Goal: Task Accomplishment & Management: Use online tool/utility

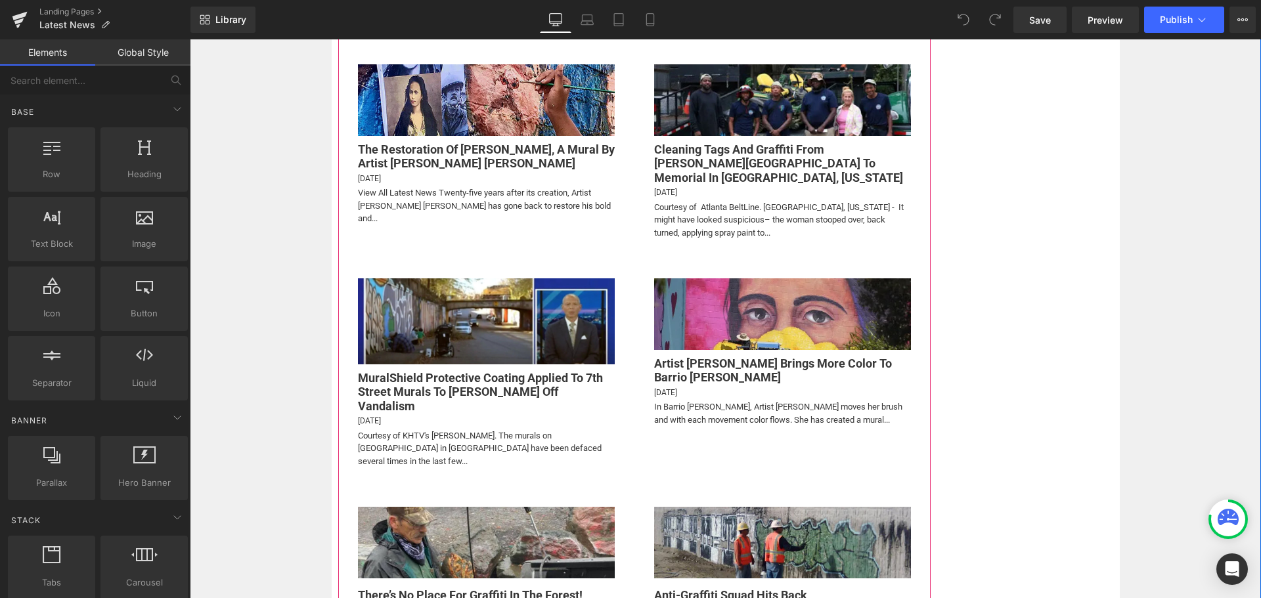
scroll to position [657, 0]
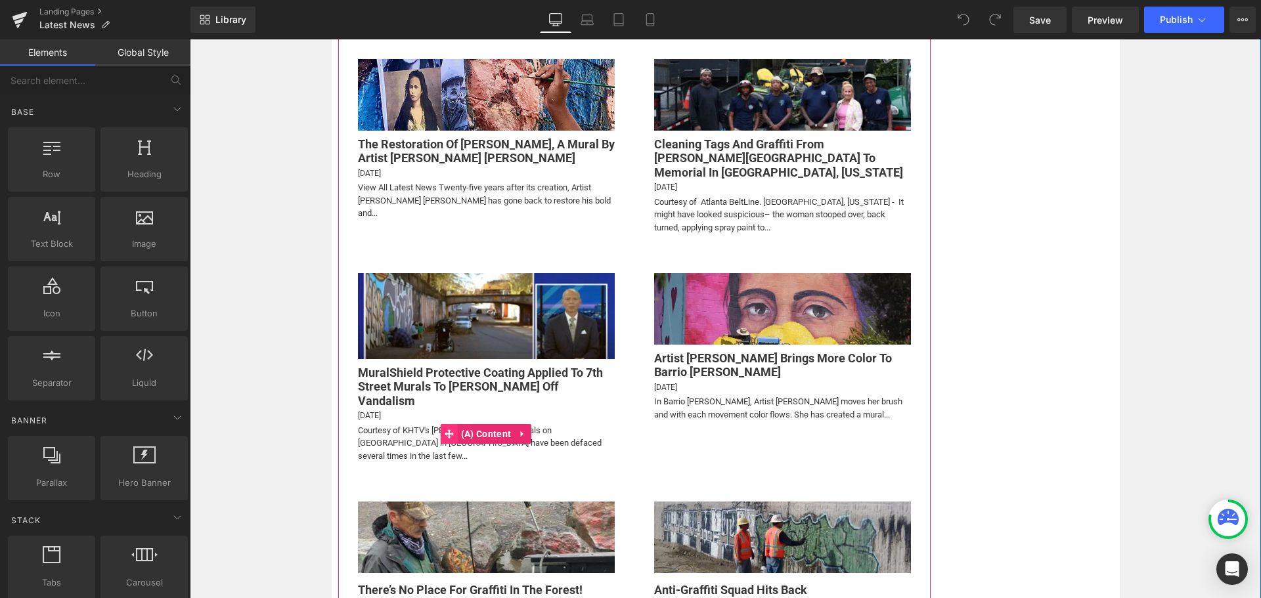
click at [445, 429] on icon at bounding box center [449, 434] width 9 height 10
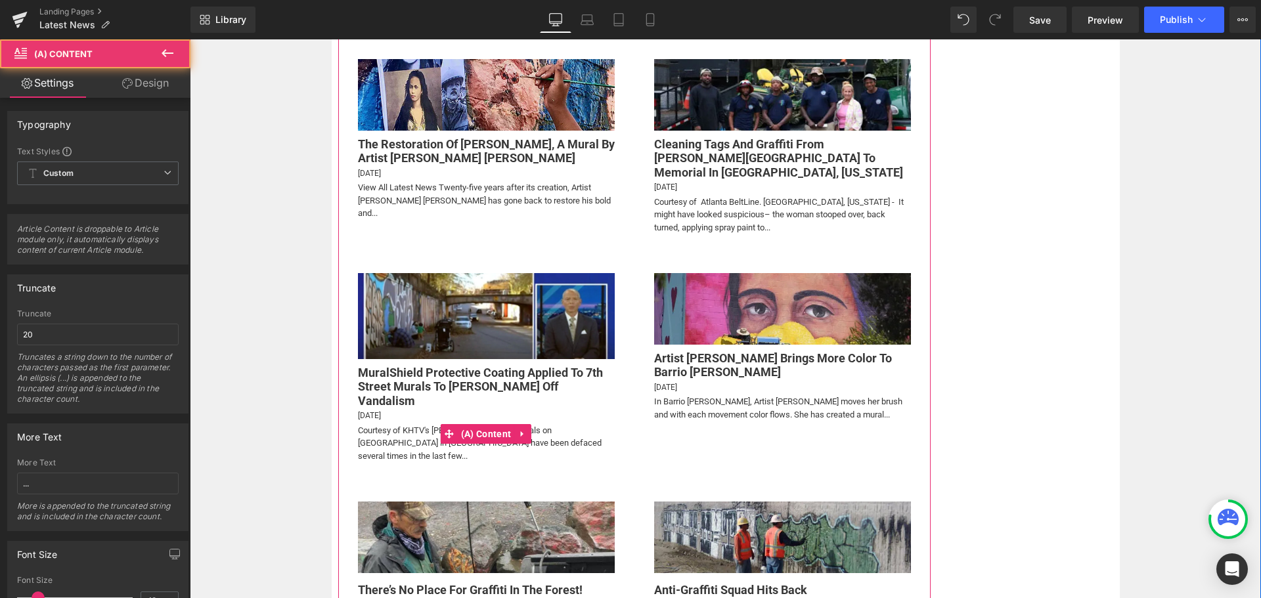
click at [396, 424] on div "Courtesy of KHTV's [PERSON_NAME]. The murals on [GEOGRAPHIC_DATA] in [GEOGRAPHI…" at bounding box center [486, 443] width 257 height 39
click at [470, 425] on span "(A) Content" at bounding box center [486, 435] width 56 height 20
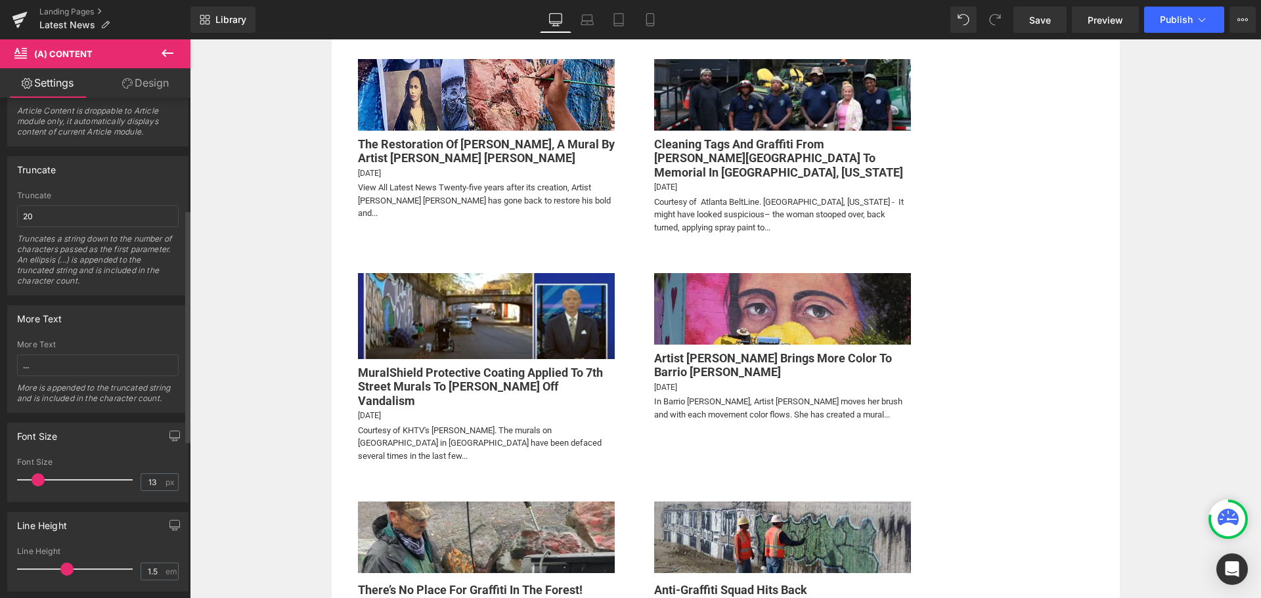
scroll to position [263, 0]
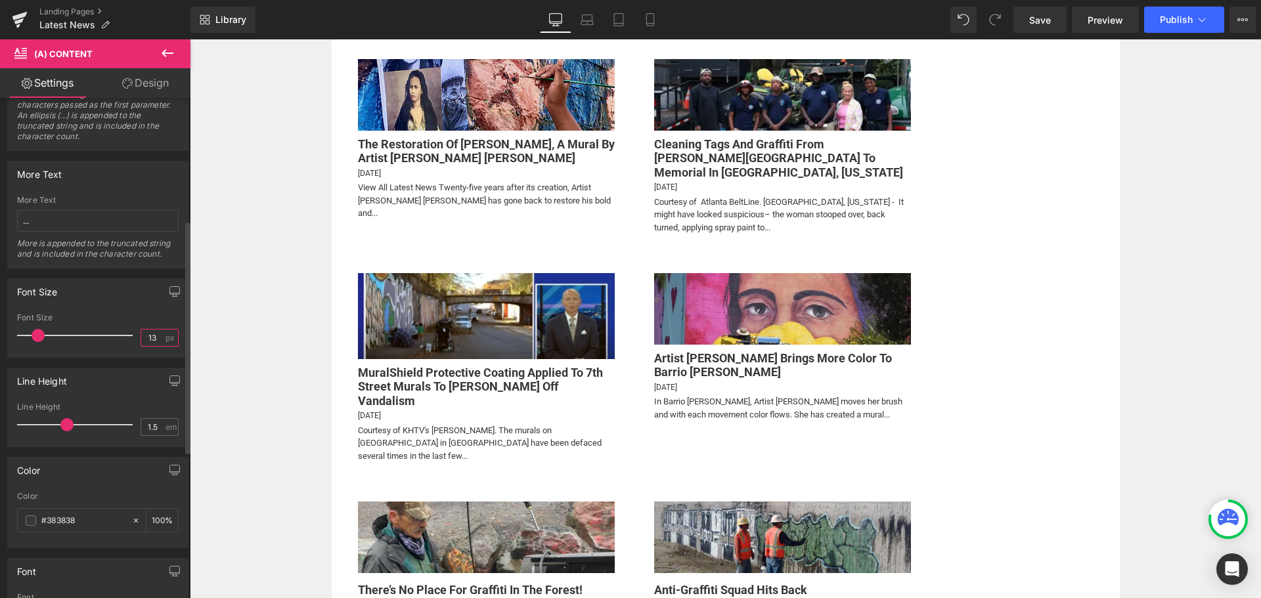
click at [153, 336] on input "13" at bounding box center [152, 338] width 23 height 16
type input "14"
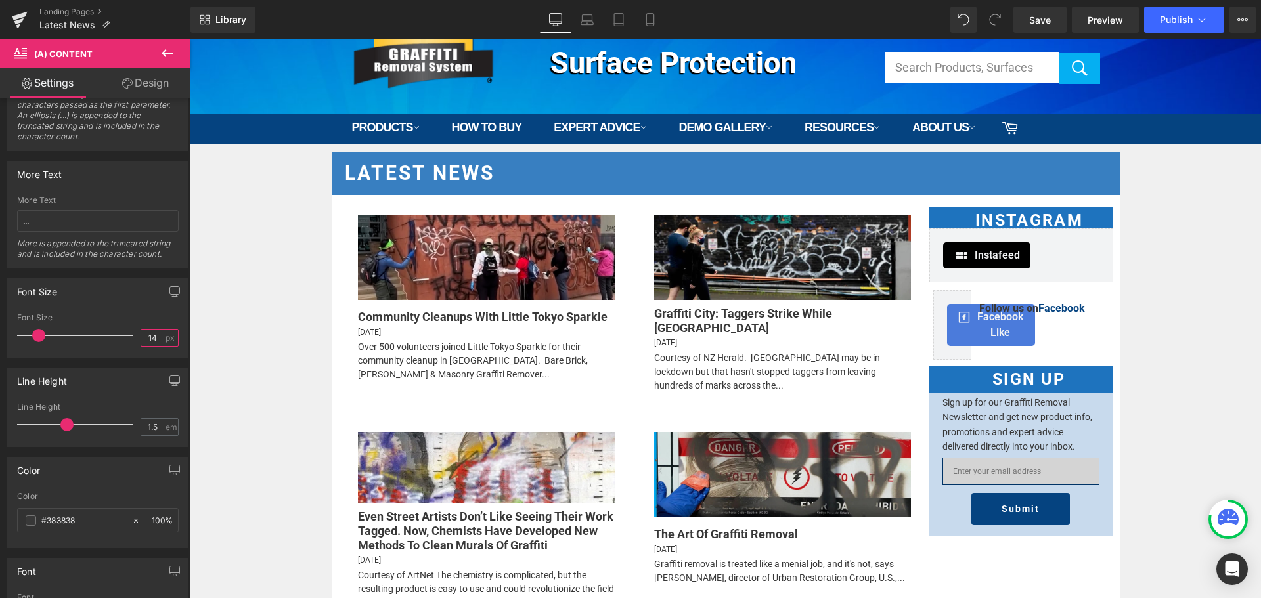
scroll to position [0, 0]
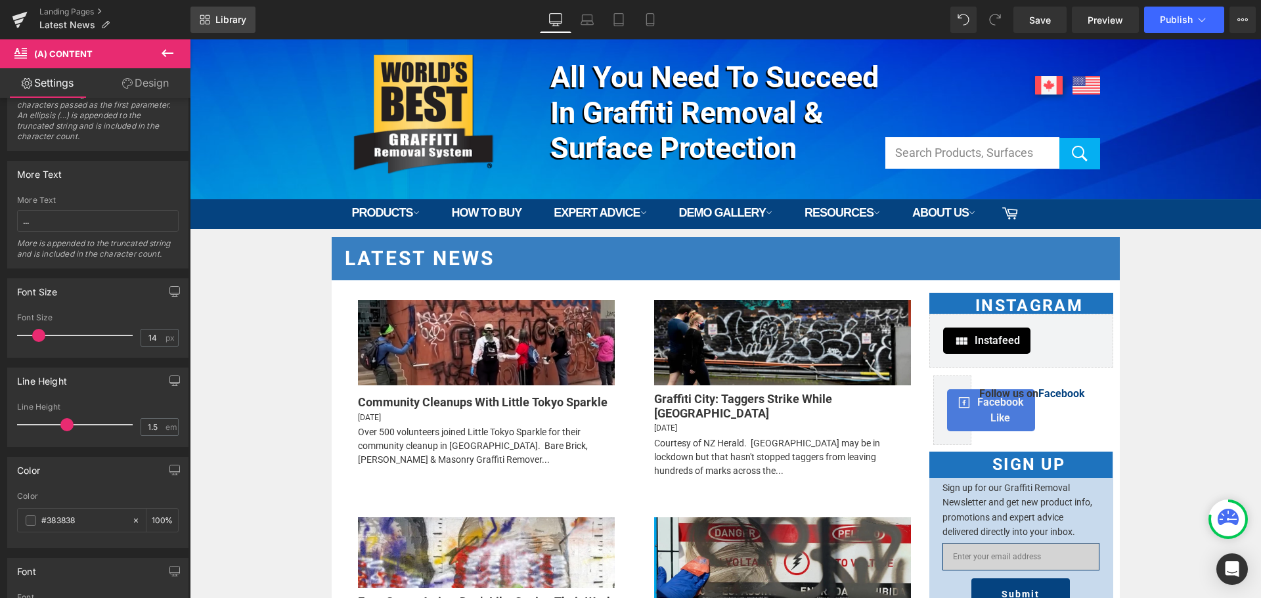
click at [225, 16] on span "Library" at bounding box center [230, 20] width 31 height 12
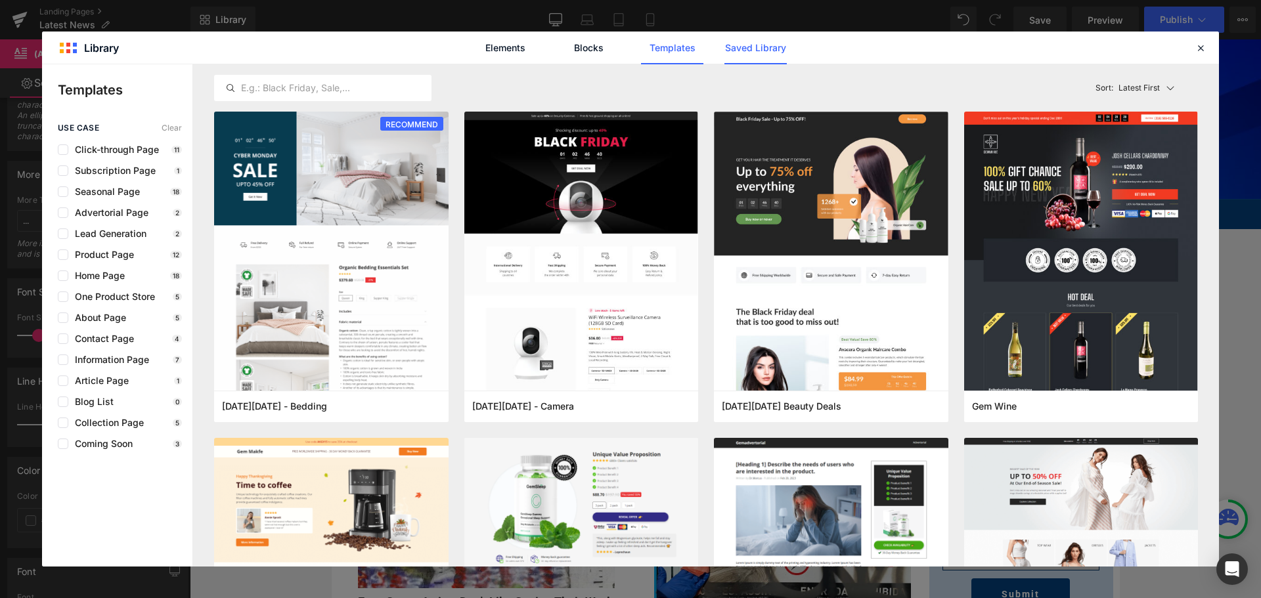
click at [773, 47] on link "Saved Library" at bounding box center [755, 48] width 62 height 33
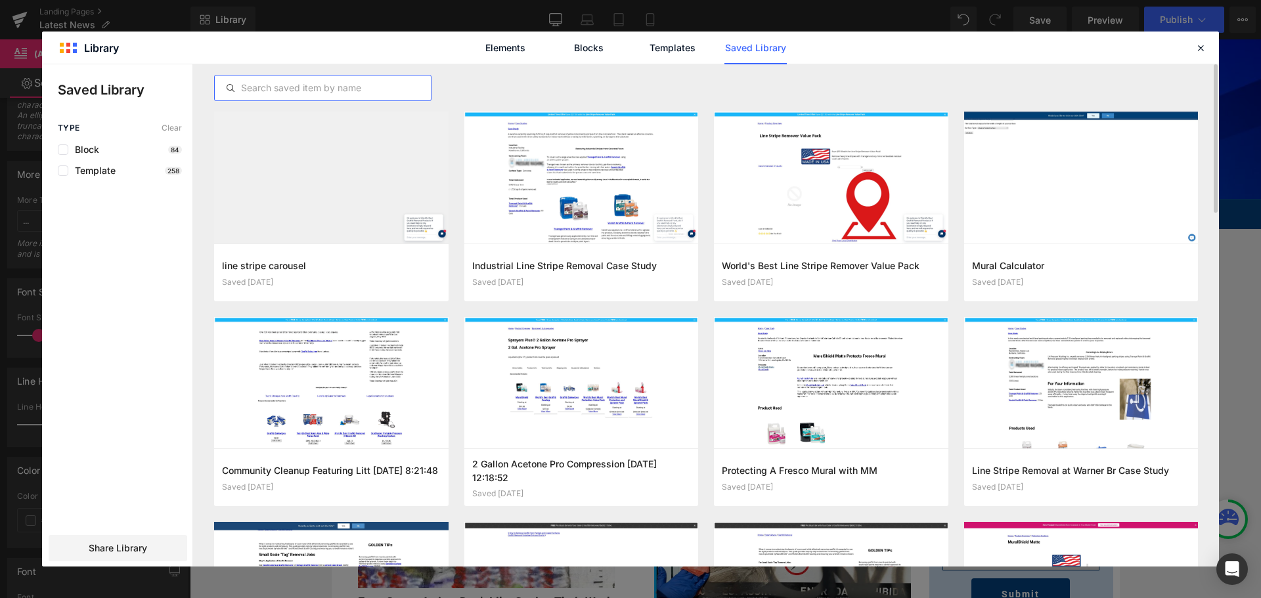
click at [296, 91] on input "text" at bounding box center [323, 88] width 216 height 16
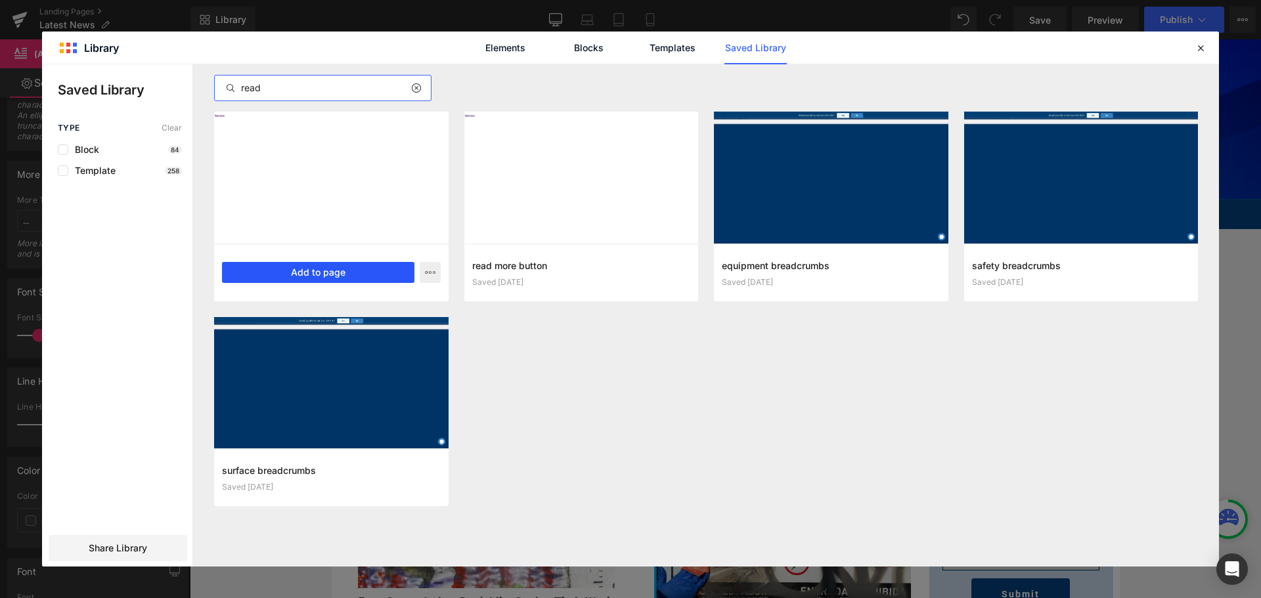
type input "read"
click at [357, 263] on button "Add to page" at bounding box center [318, 272] width 192 height 21
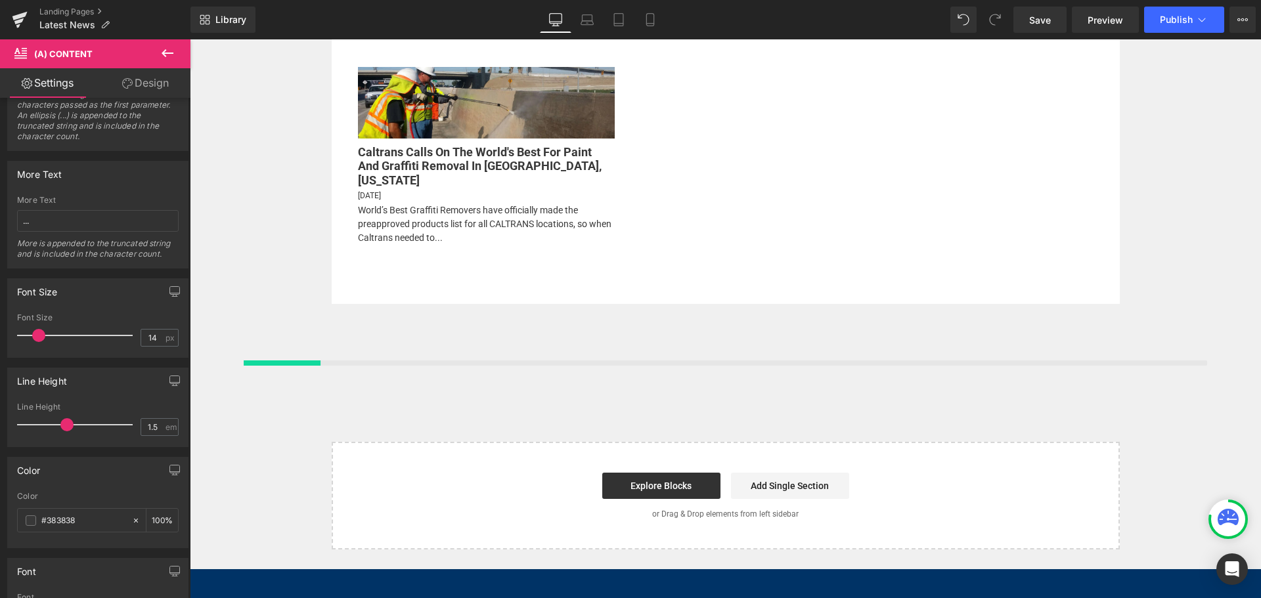
scroll to position [2264, 0]
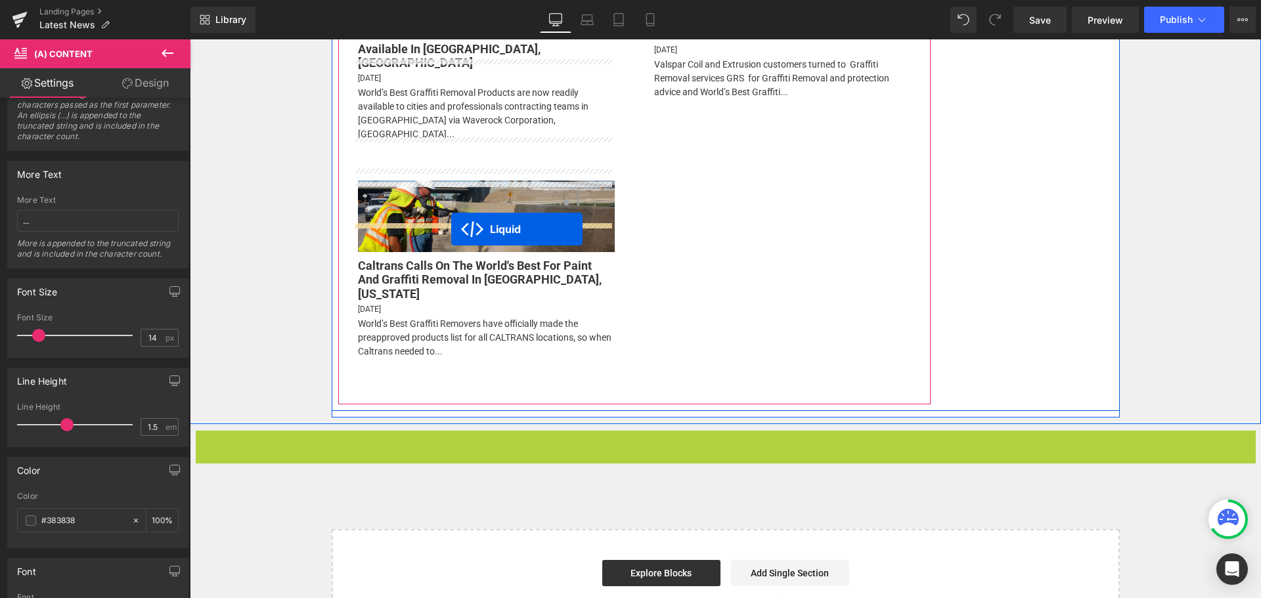
drag, startPoint x: 718, startPoint y: 120, endPoint x: 451, endPoint y: 229, distance: 288.3
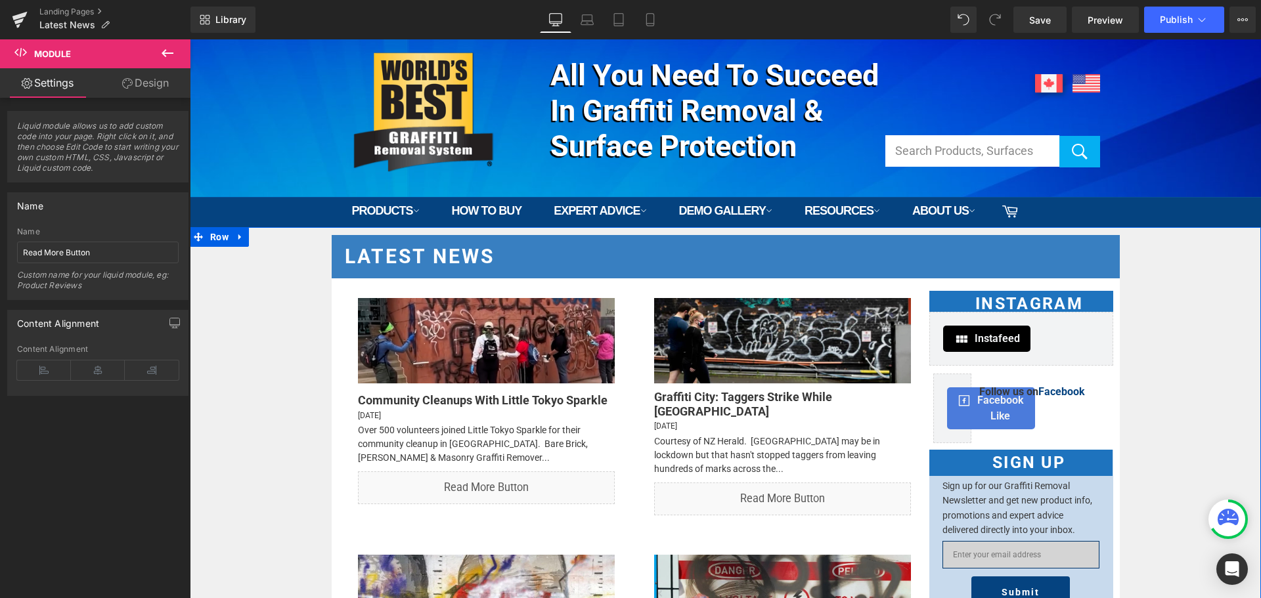
scroll to position [0, 0]
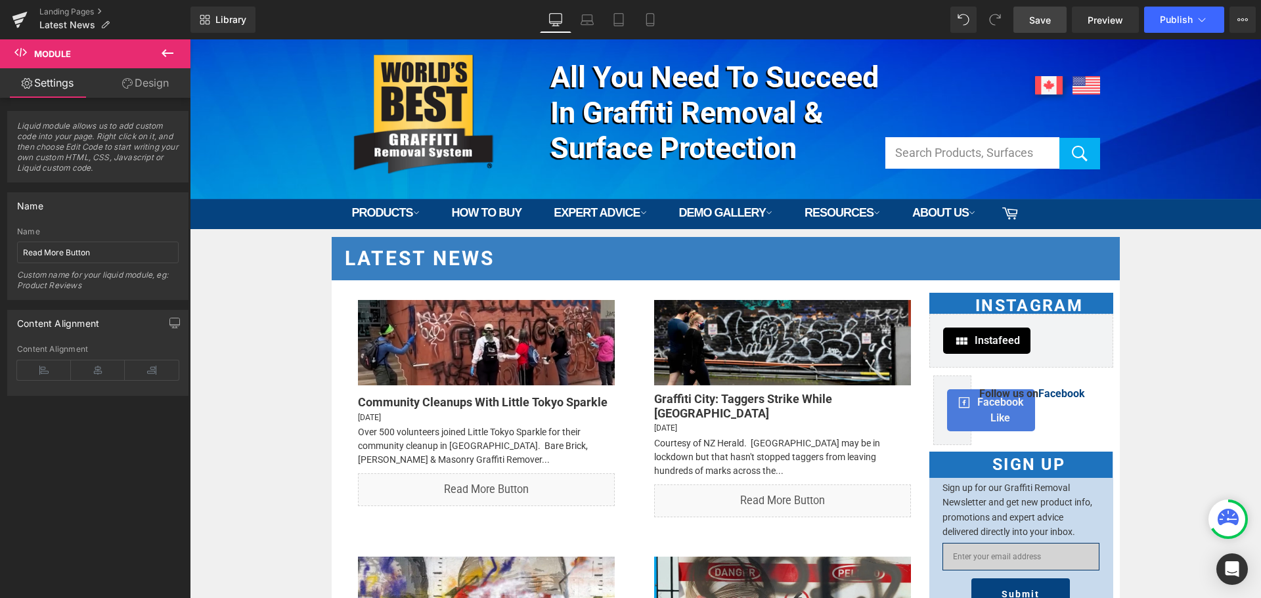
click at [1044, 12] on link "Save" at bounding box center [1039, 20] width 53 height 26
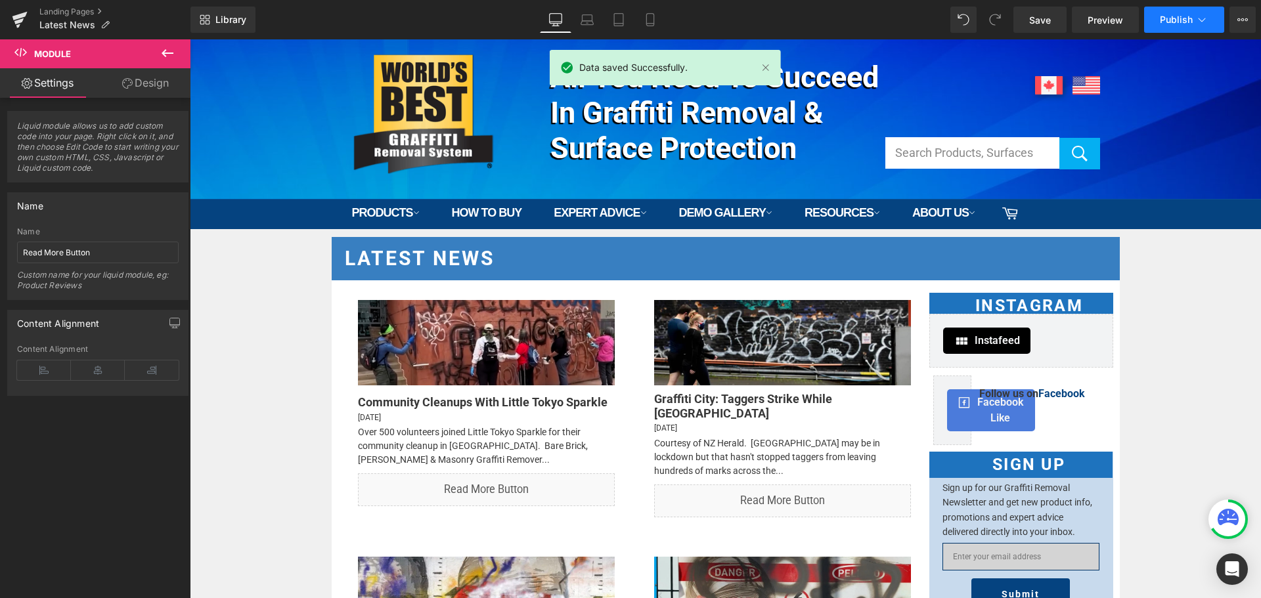
click at [1179, 26] on button "Publish" at bounding box center [1184, 20] width 80 height 26
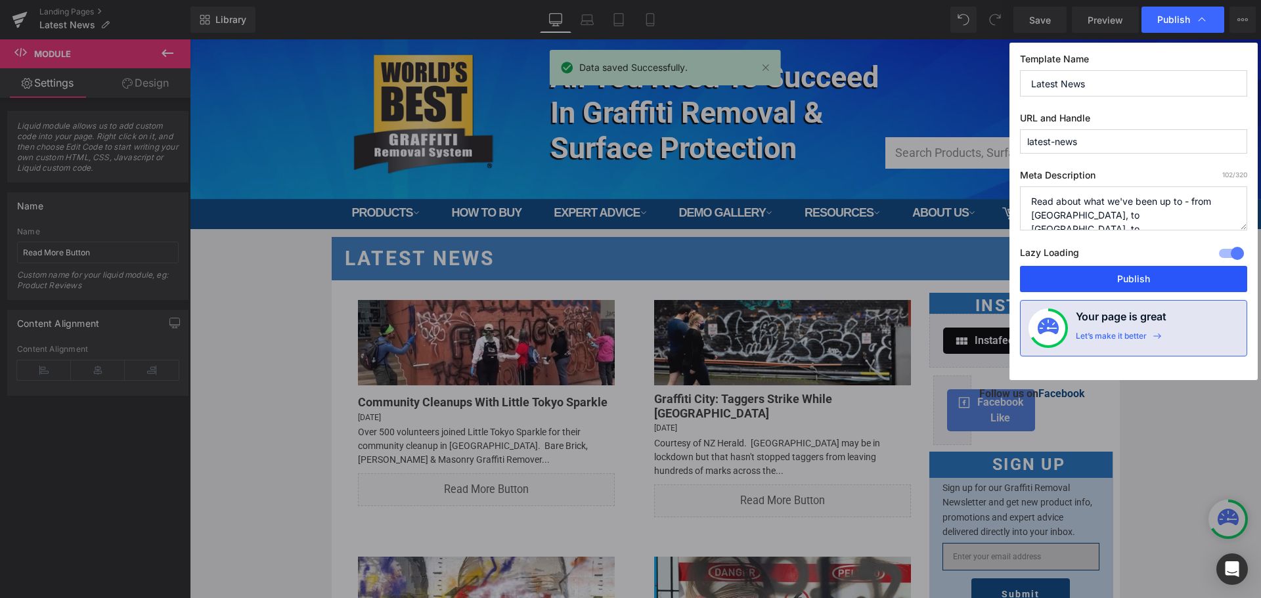
click at [1173, 272] on button "Publish" at bounding box center [1133, 279] width 227 height 26
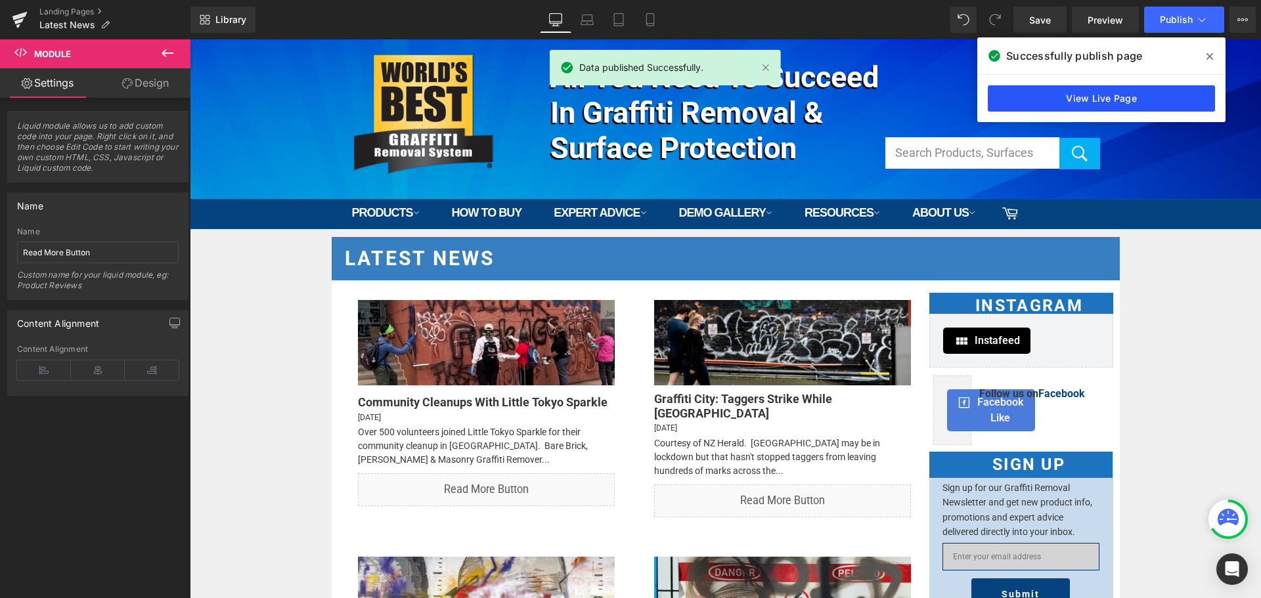
click at [1170, 98] on link "View Live Page" at bounding box center [1101, 98] width 227 height 26
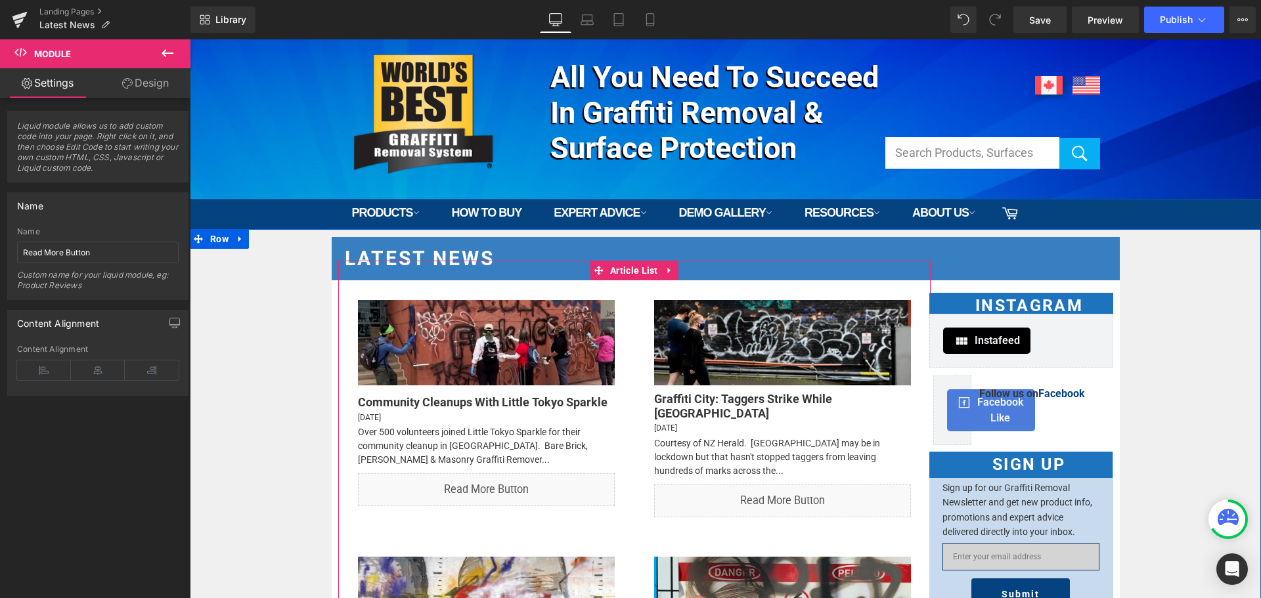
click at [499, 483] on div "Liquid" at bounding box center [486, 489] width 257 height 33
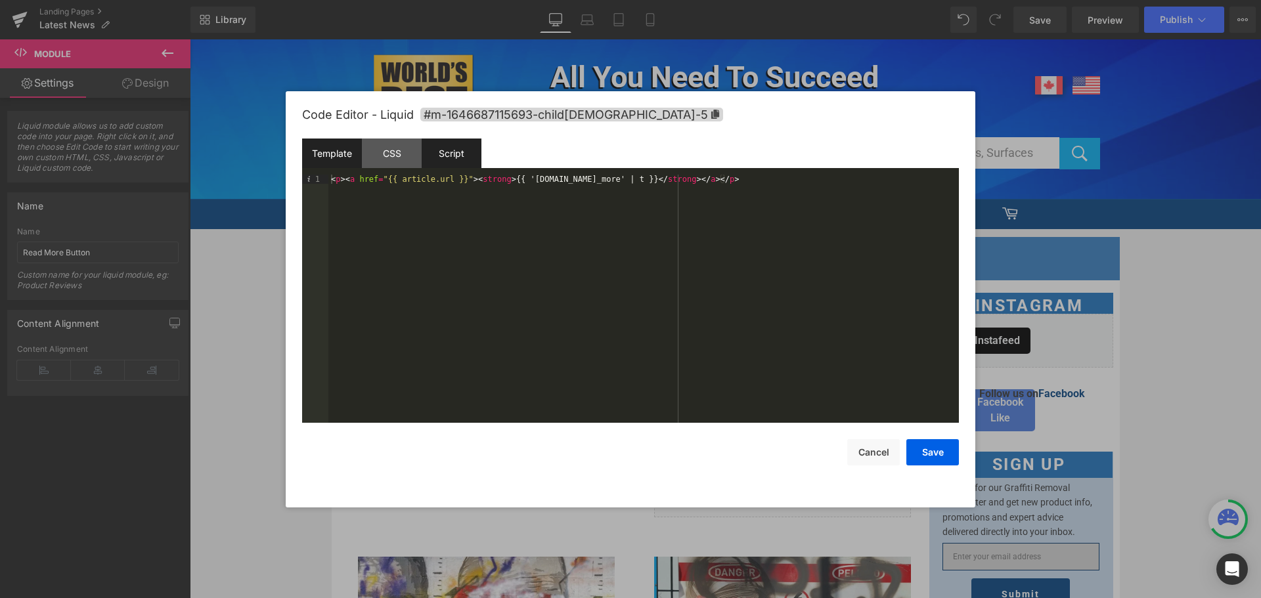
click at [439, 152] on div "Script" at bounding box center [452, 154] width 60 height 30
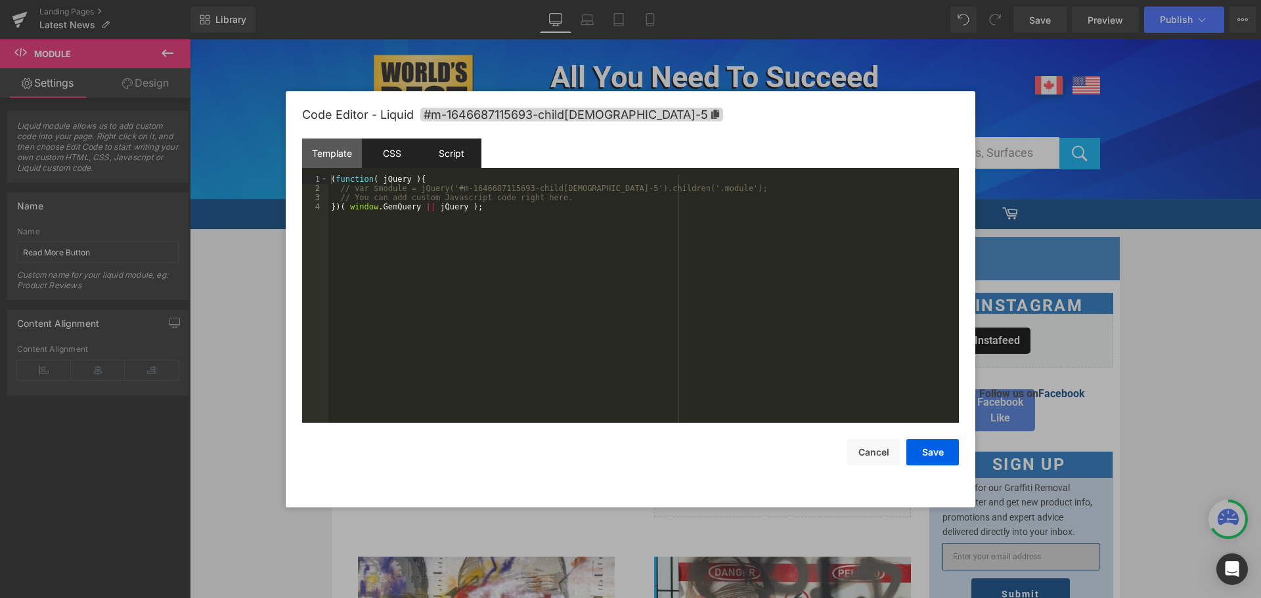
click at [403, 148] on div "CSS" at bounding box center [392, 154] width 60 height 30
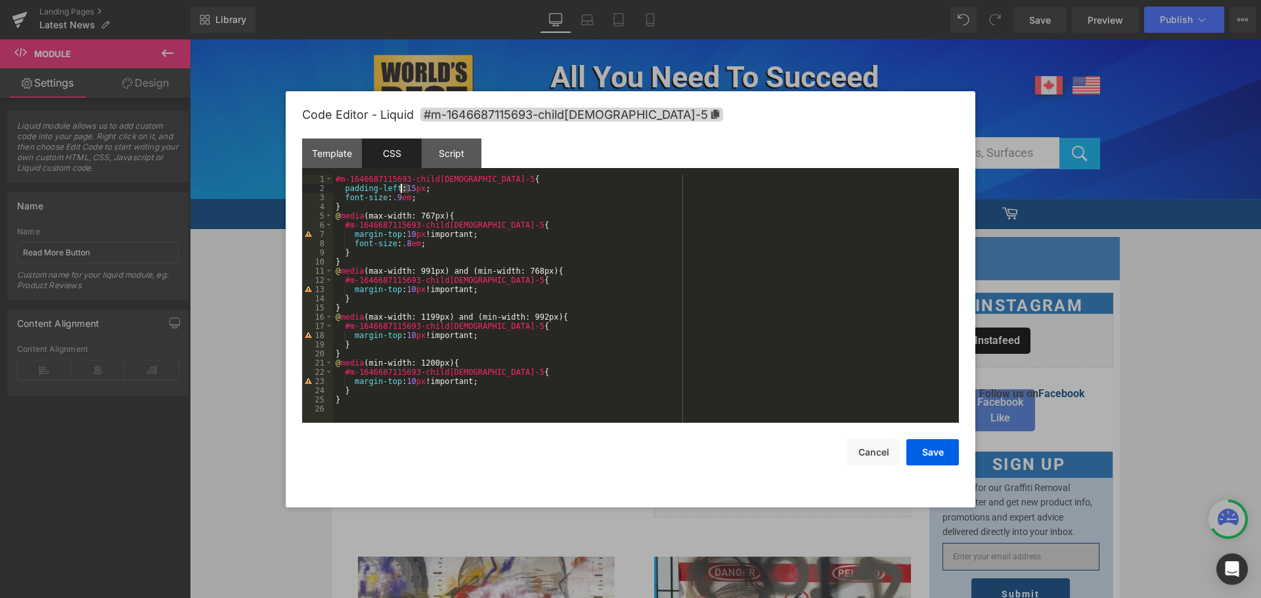
click at [403, 187] on div "#m-1646687115693-child[DEMOGRAPHIC_DATA]-5 { padding-left : 15 px ; font-size :…" at bounding box center [646, 308] width 626 height 267
click at [943, 456] on button "Save" at bounding box center [932, 452] width 53 height 26
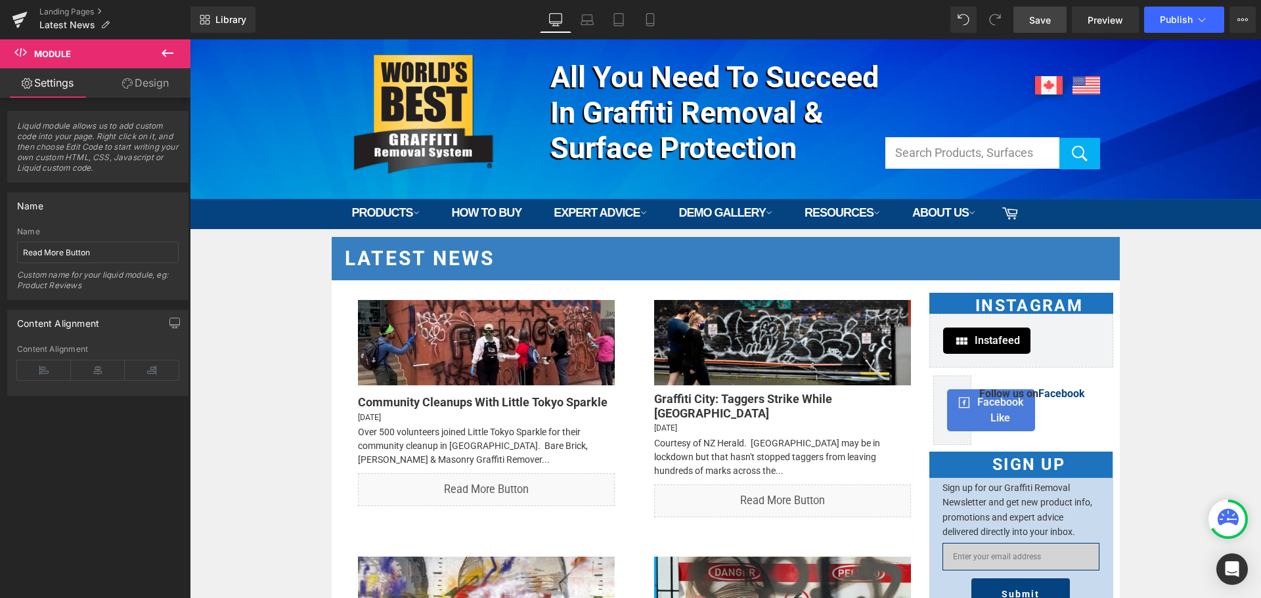
click at [1048, 32] on link "Save" at bounding box center [1039, 20] width 53 height 26
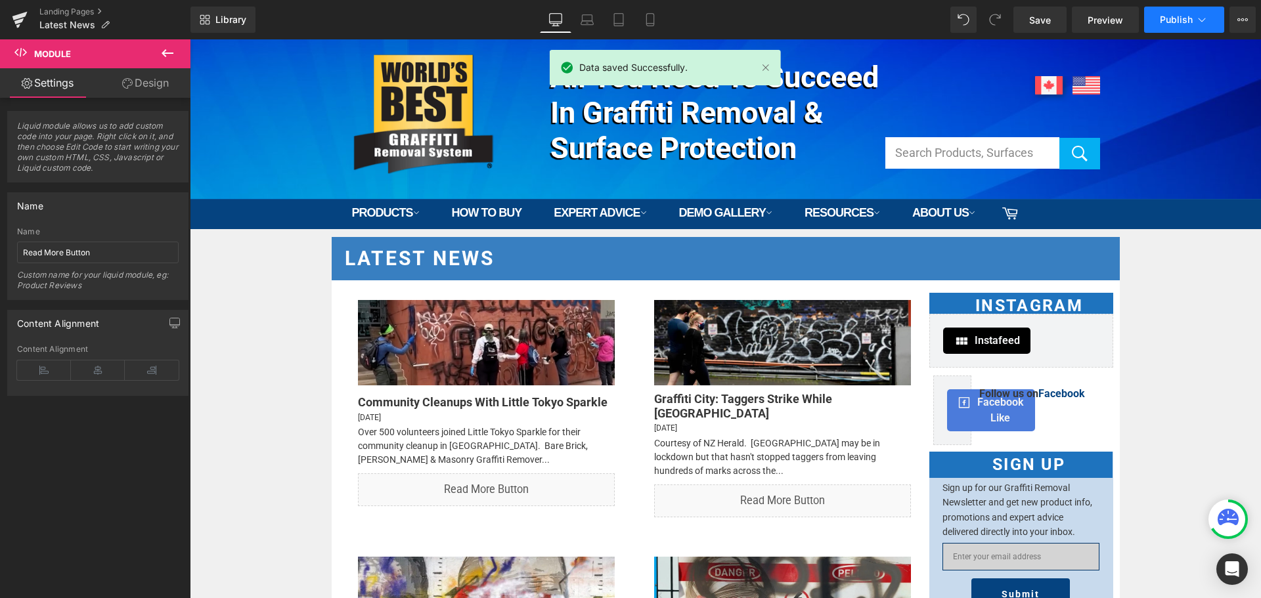
click at [1168, 18] on span "Publish" at bounding box center [1176, 19] width 33 height 11
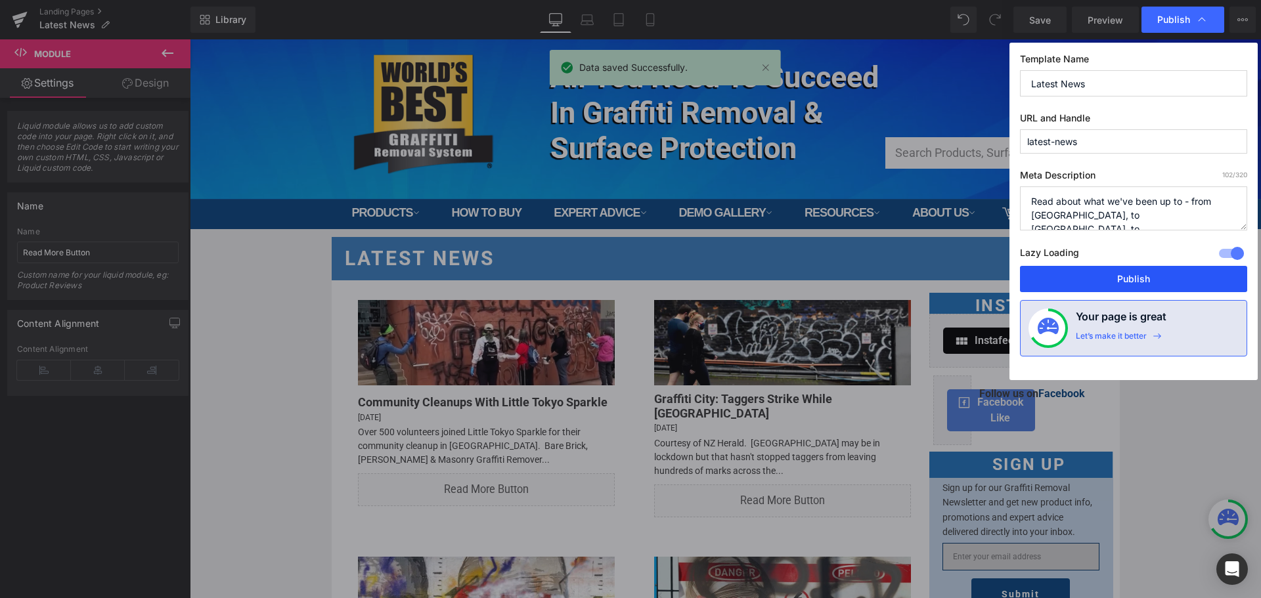
click at [1120, 277] on button "Publish" at bounding box center [1133, 279] width 227 height 26
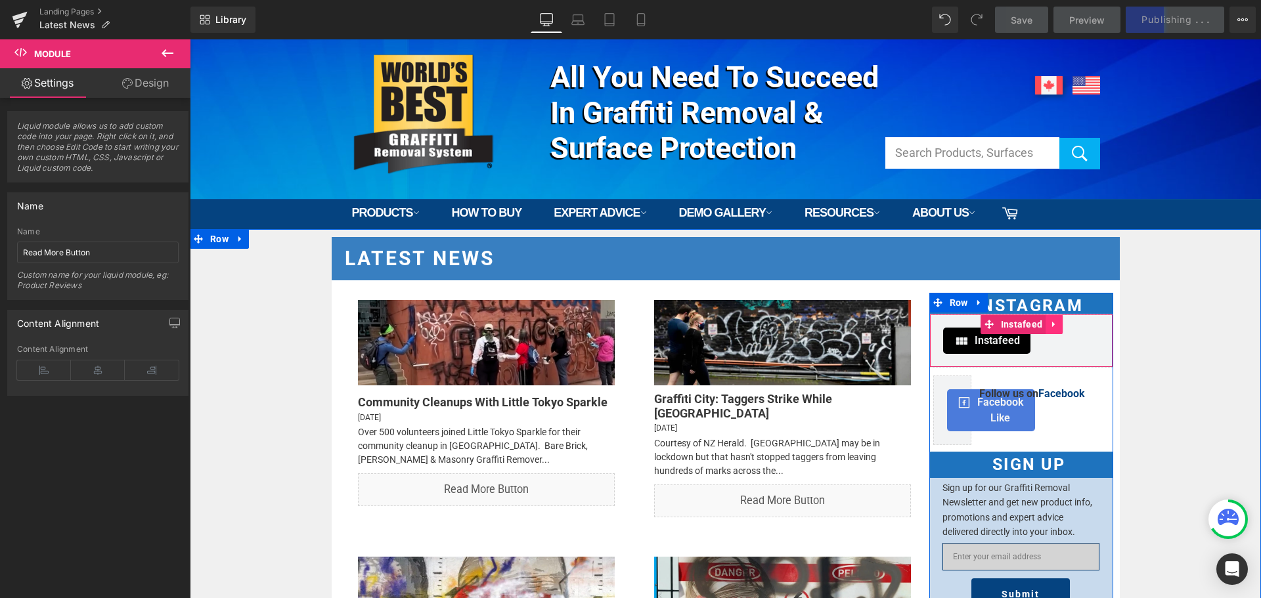
click at [1049, 327] on icon at bounding box center [1053, 325] width 9 height 10
click at [1058, 324] on icon at bounding box center [1062, 325] width 9 height 10
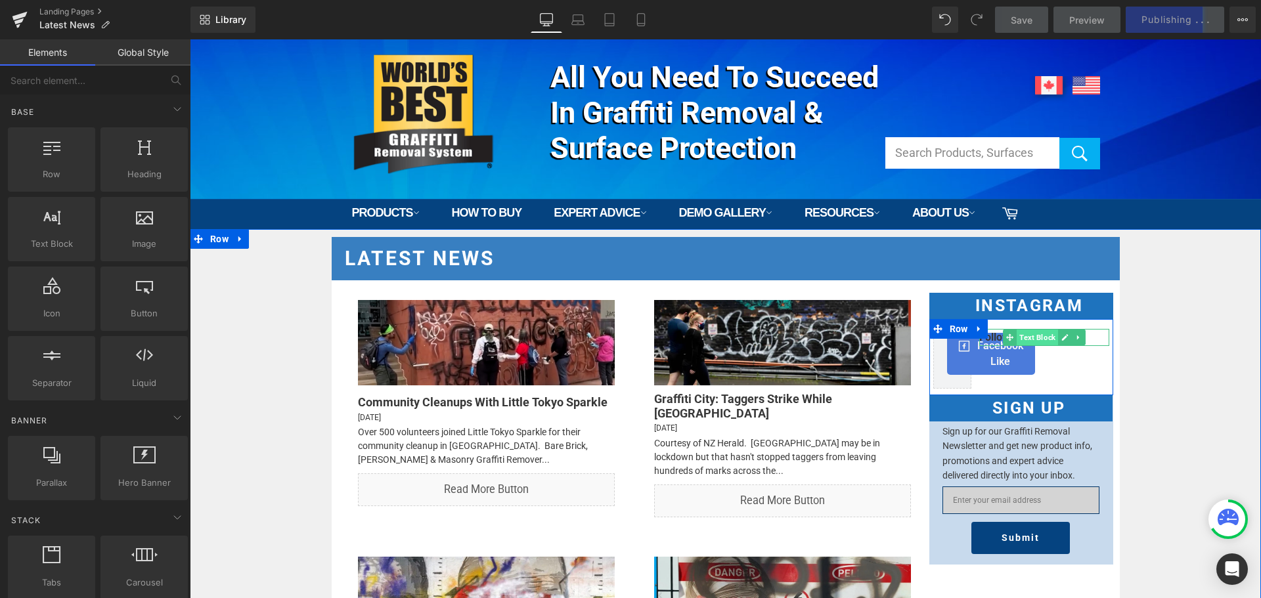
click at [1040, 335] on span "Text Block" at bounding box center [1037, 338] width 41 height 16
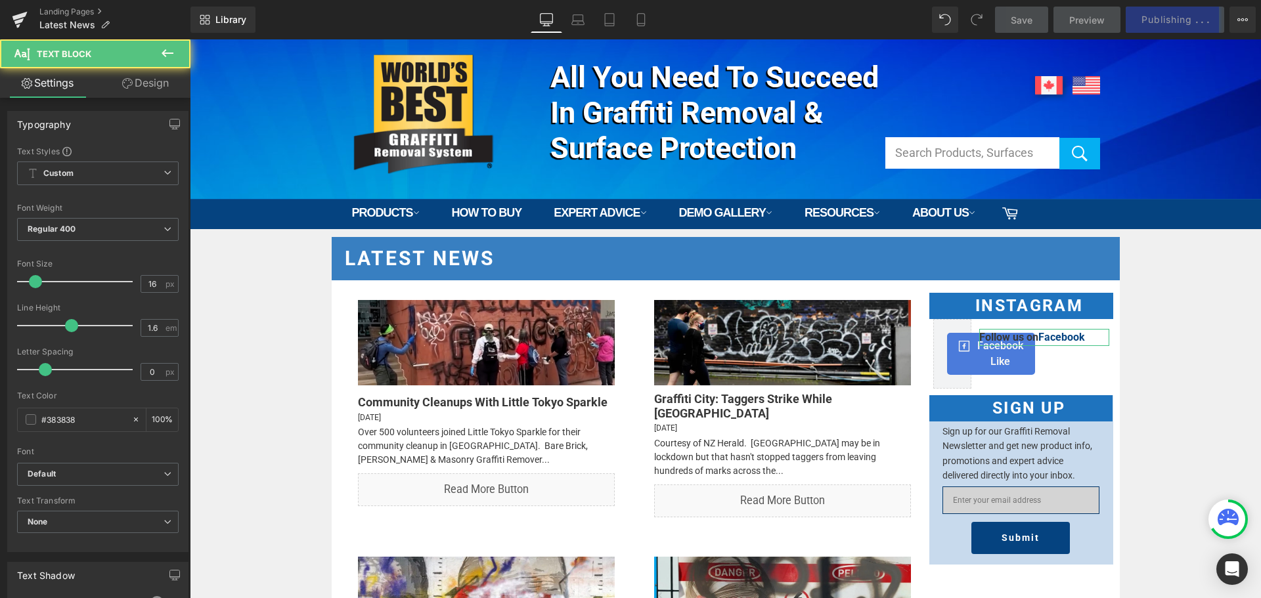
click at [131, 74] on link "Design" at bounding box center [145, 83] width 95 height 30
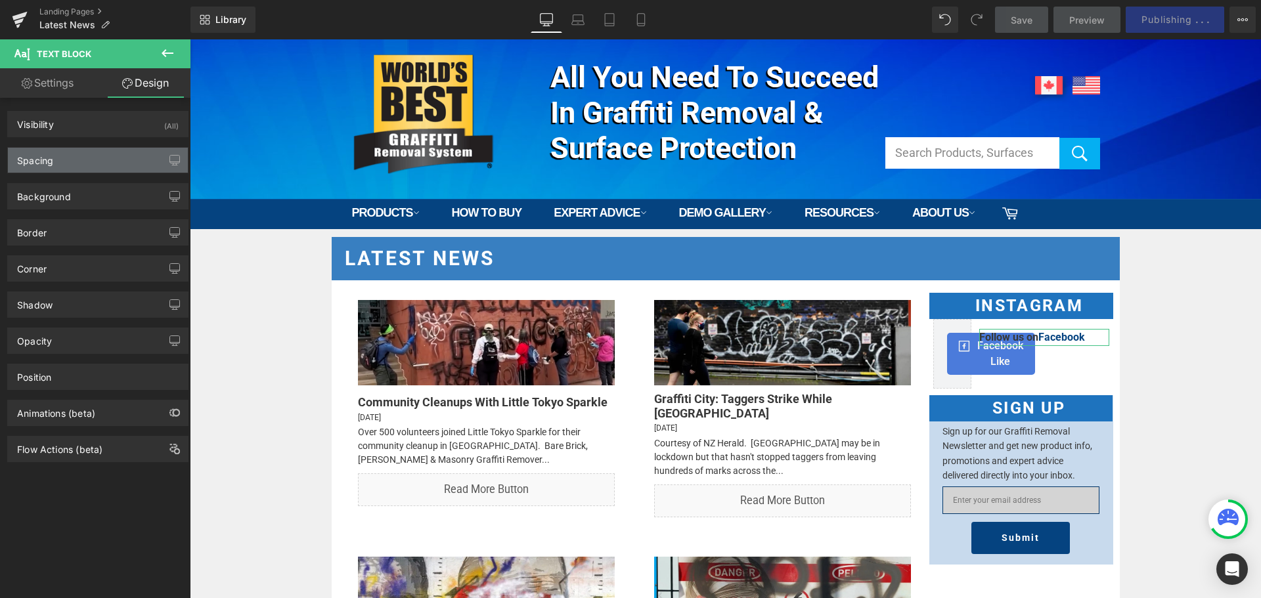
click at [99, 156] on div "Spacing" at bounding box center [98, 160] width 180 height 25
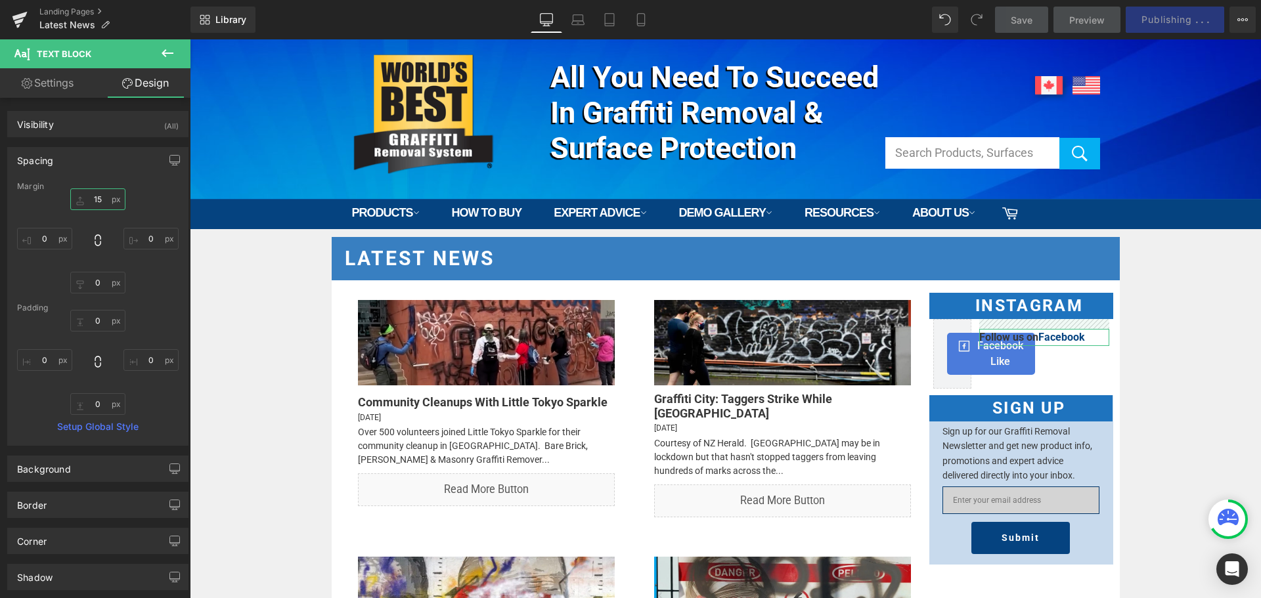
click at [89, 204] on input "15" at bounding box center [97, 199] width 55 height 22
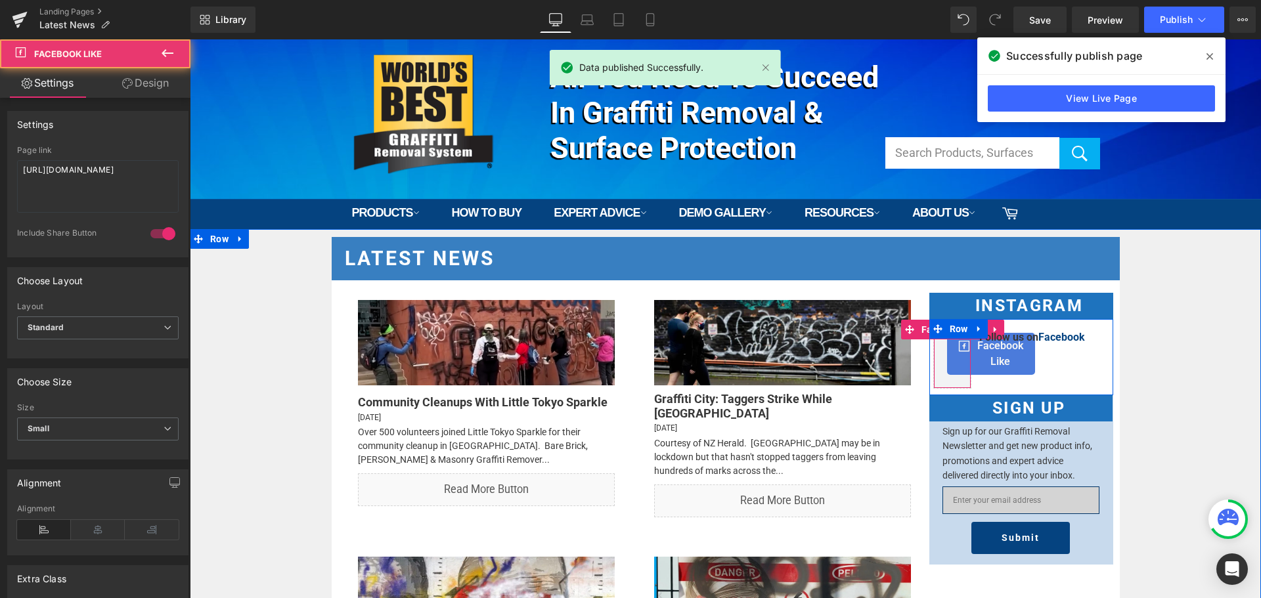
click at [958, 355] on div "Facebook Like" at bounding box center [991, 354] width 88 height 42
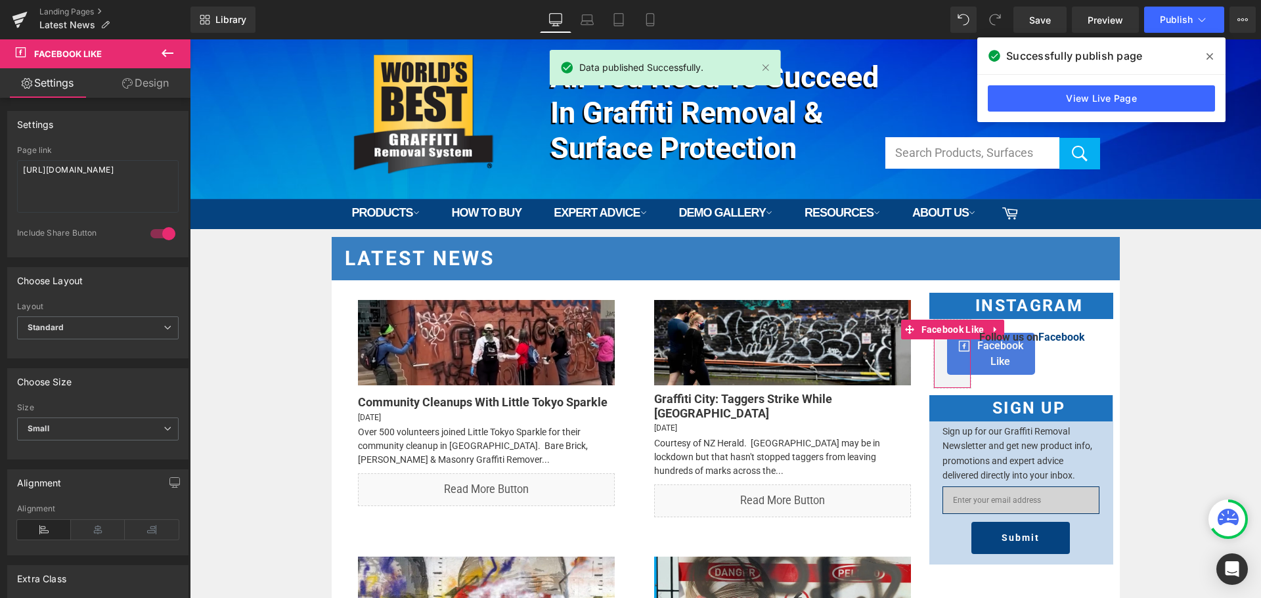
click at [158, 84] on link "Design" at bounding box center [145, 83] width 95 height 30
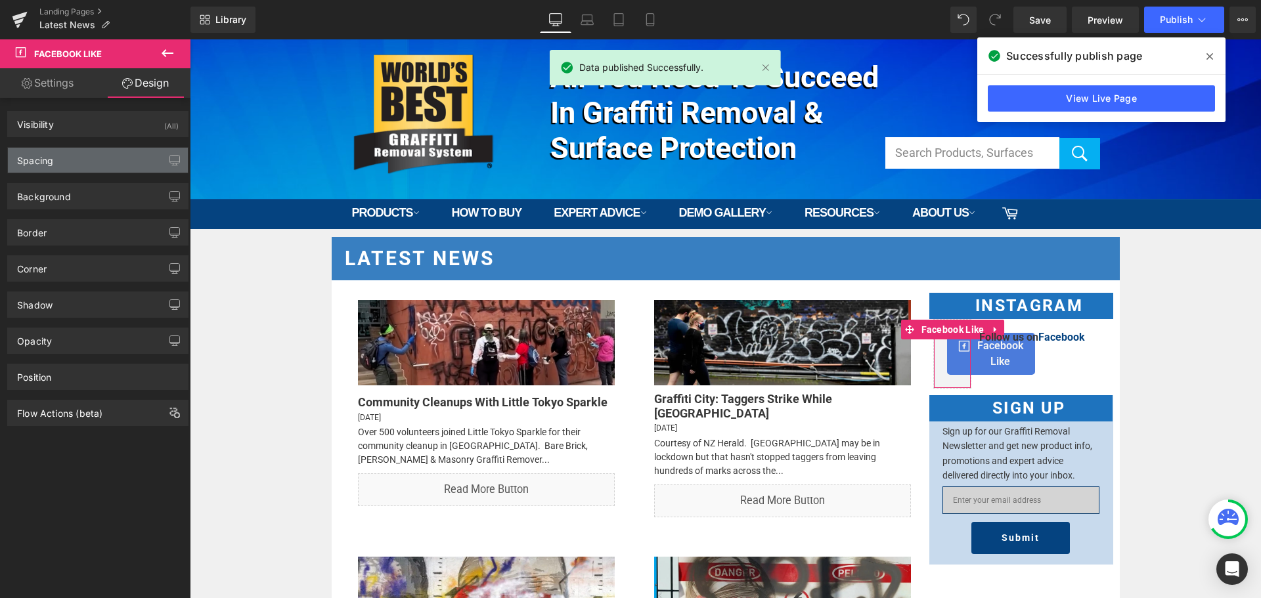
click at [104, 156] on div "Spacing" at bounding box center [98, 160] width 180 height 25
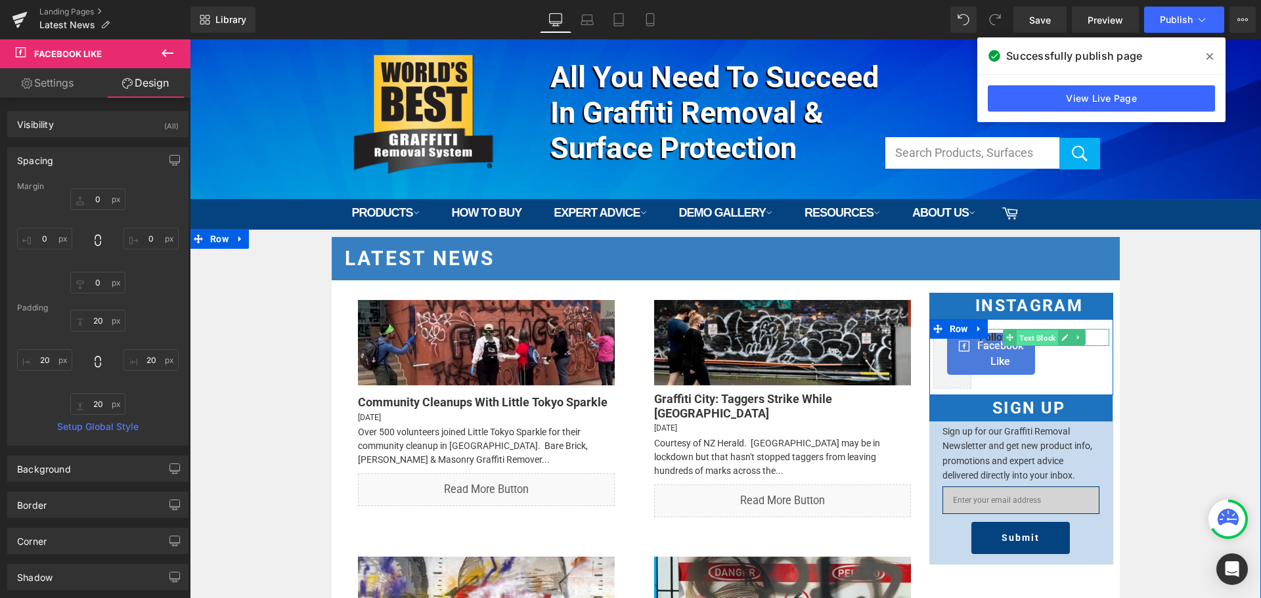
click at [1023, 334] on span "Text Block" at bounding box center [1037, 338] width 41 height 16
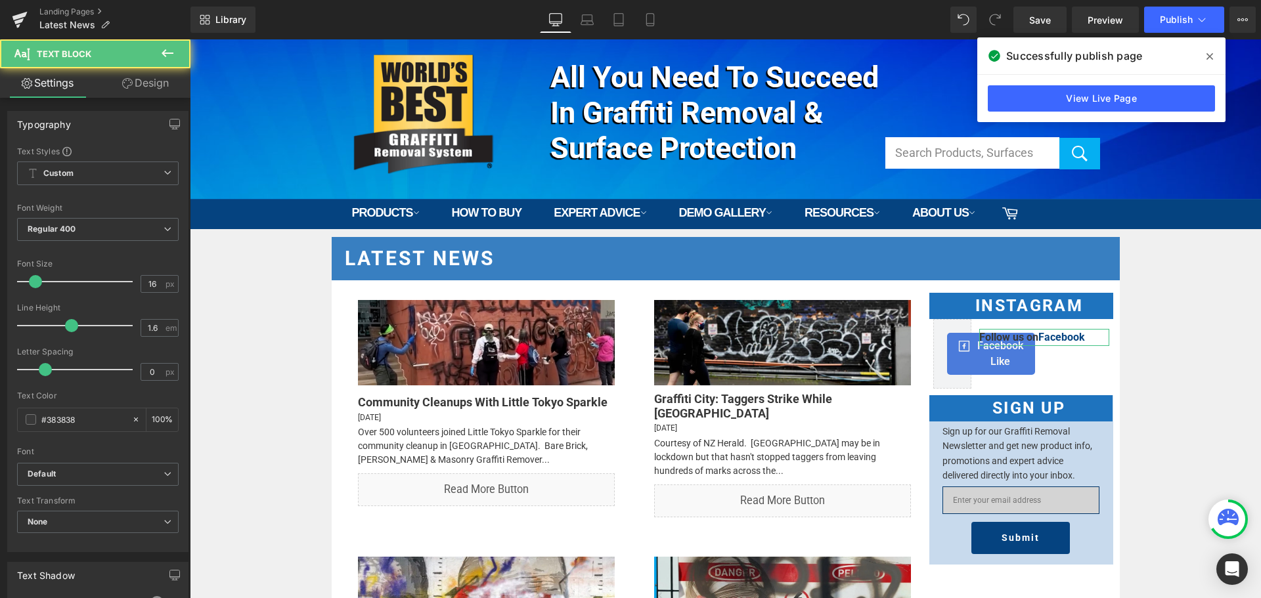
click at [148, 75] on link "Design" at bounding box center [145, 83] width 95 height 30
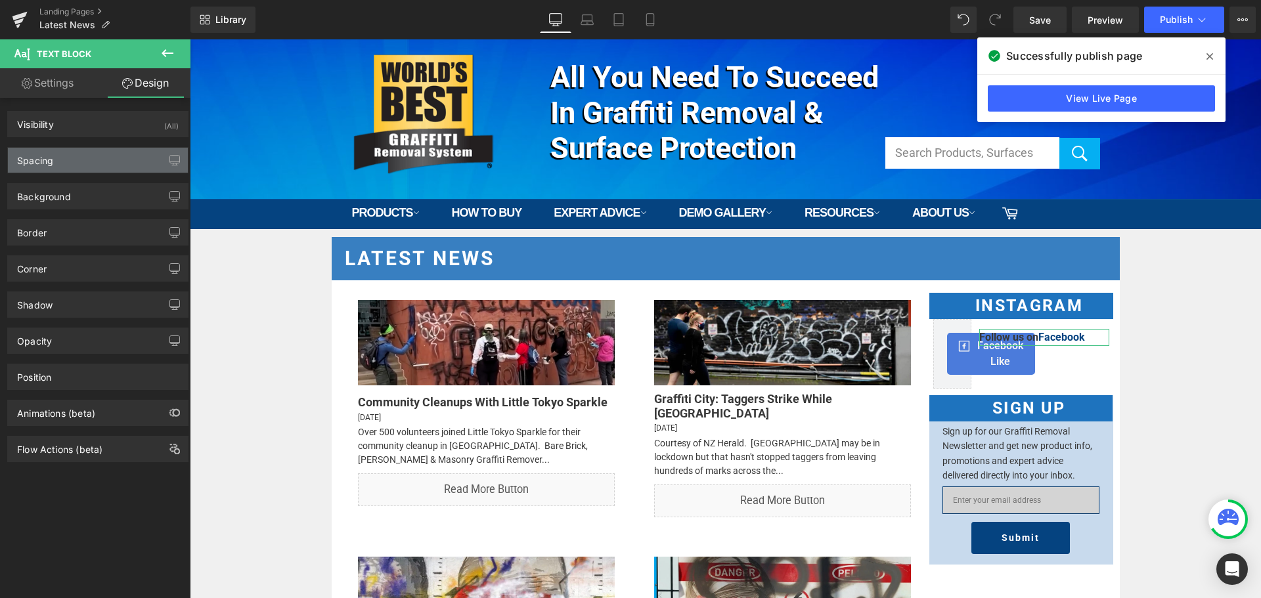
click at [71, 162] on div "Spacing" at bounding box center [98, 160] width 180 height 25
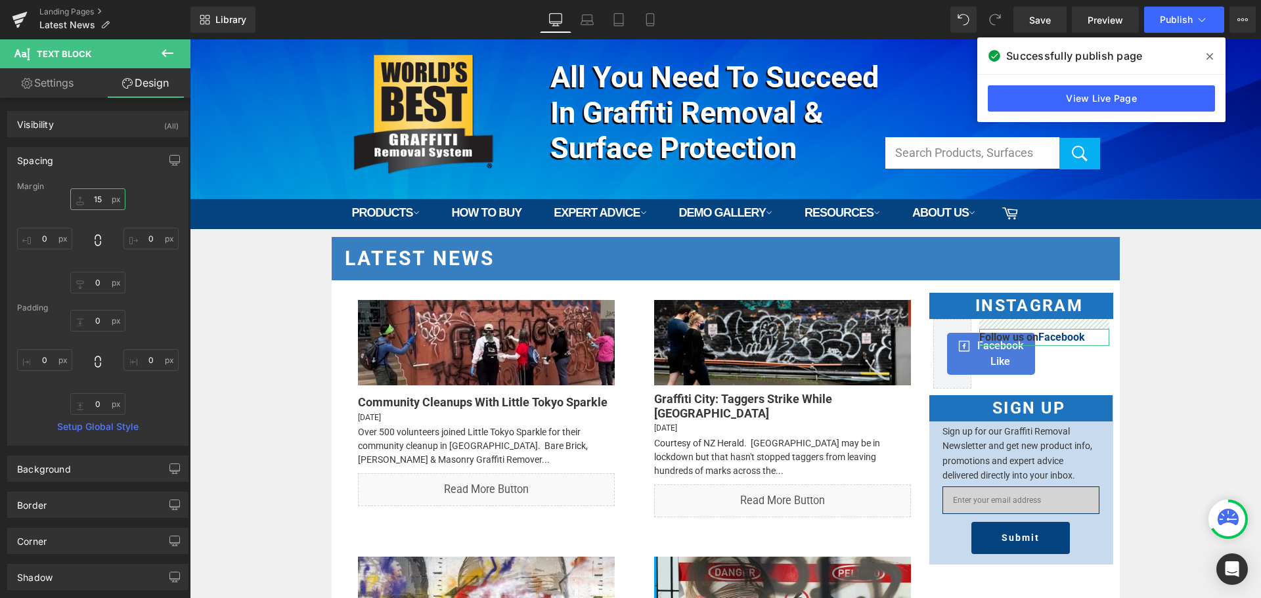
click at [98, 201] on input "15" at bounding box center [97, 199] width 55 height 22
click at [104, 330] on input "0" at bounding box center [97, 321] width 55 height 22
type input "15"
click at [1178, 18] on span "Publish" at bounding box center [1176, 19] width 33 height 11
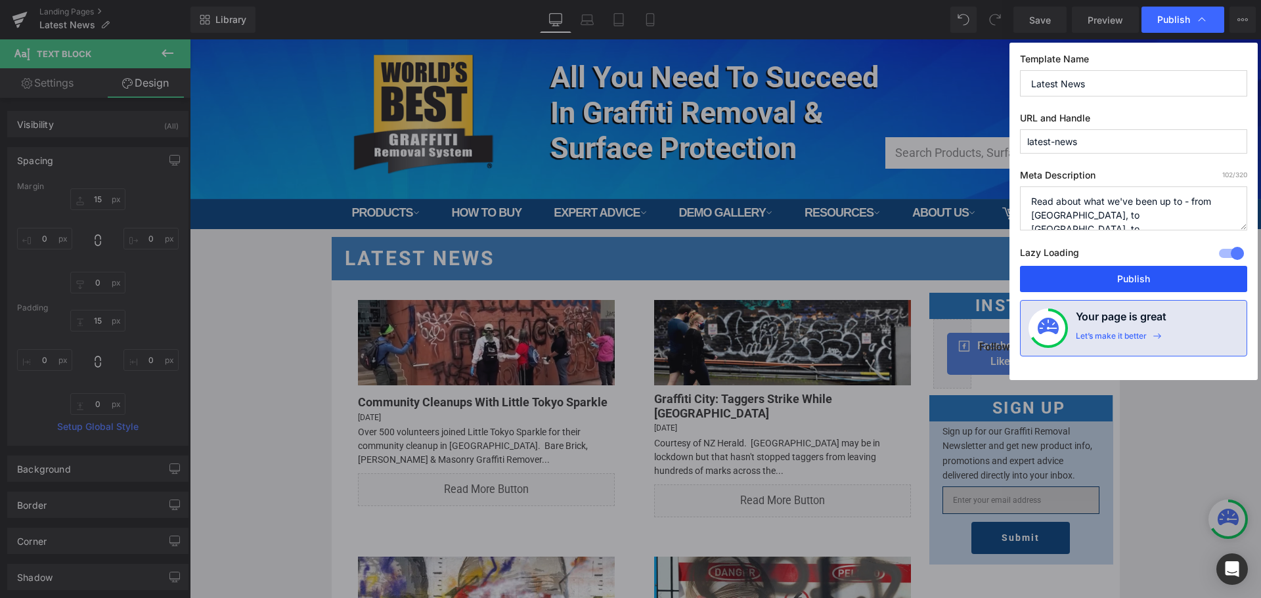
click at [1108, 273] on button "Publish" at bounding box center [1133, 279] width 227 height 26
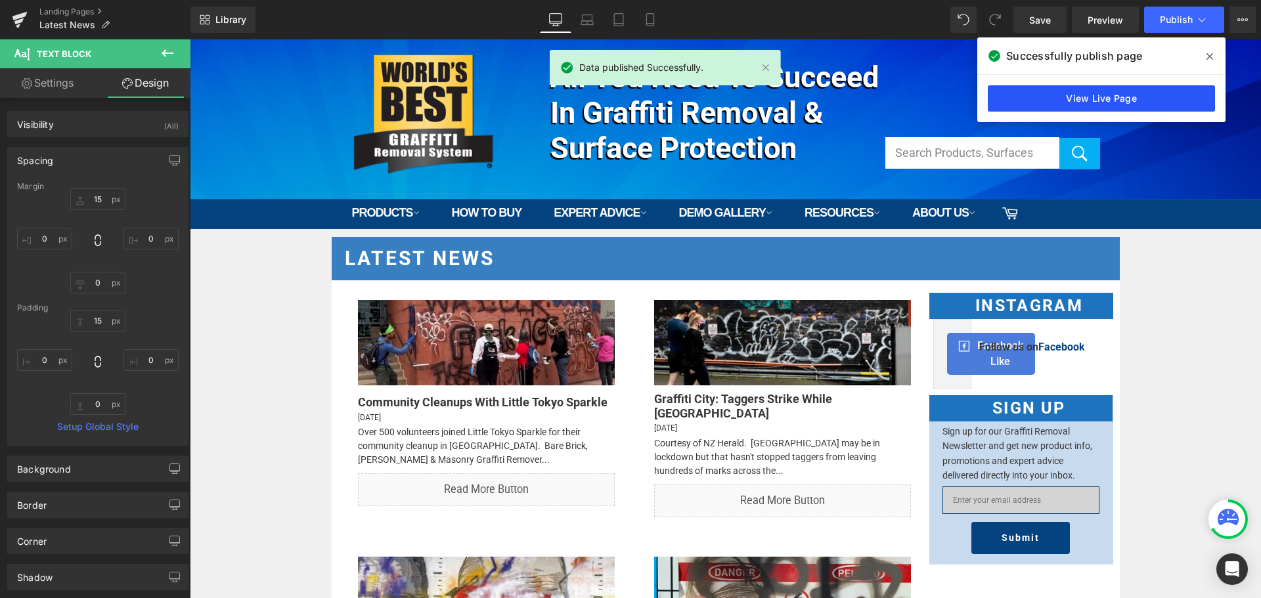
click at [1099, 110] on link "View Live Page" at bounding box center [1101, 98] width 227 height 26
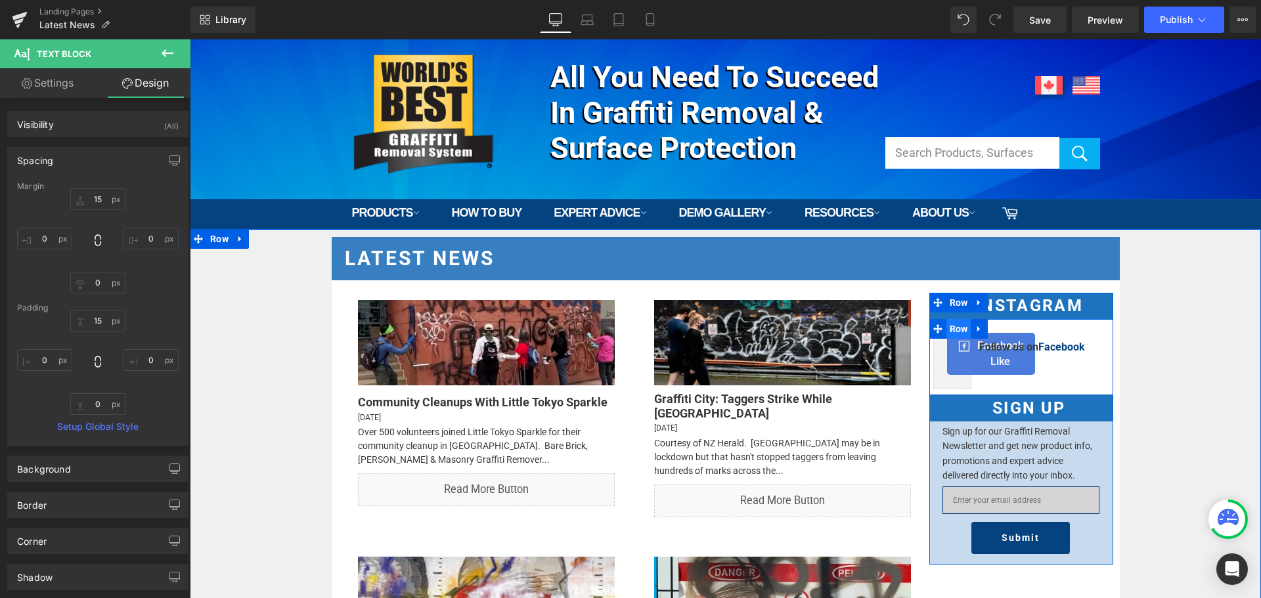
click at [954, 324] on span "Row" at bounding box center [958, 329] width 25 height 20
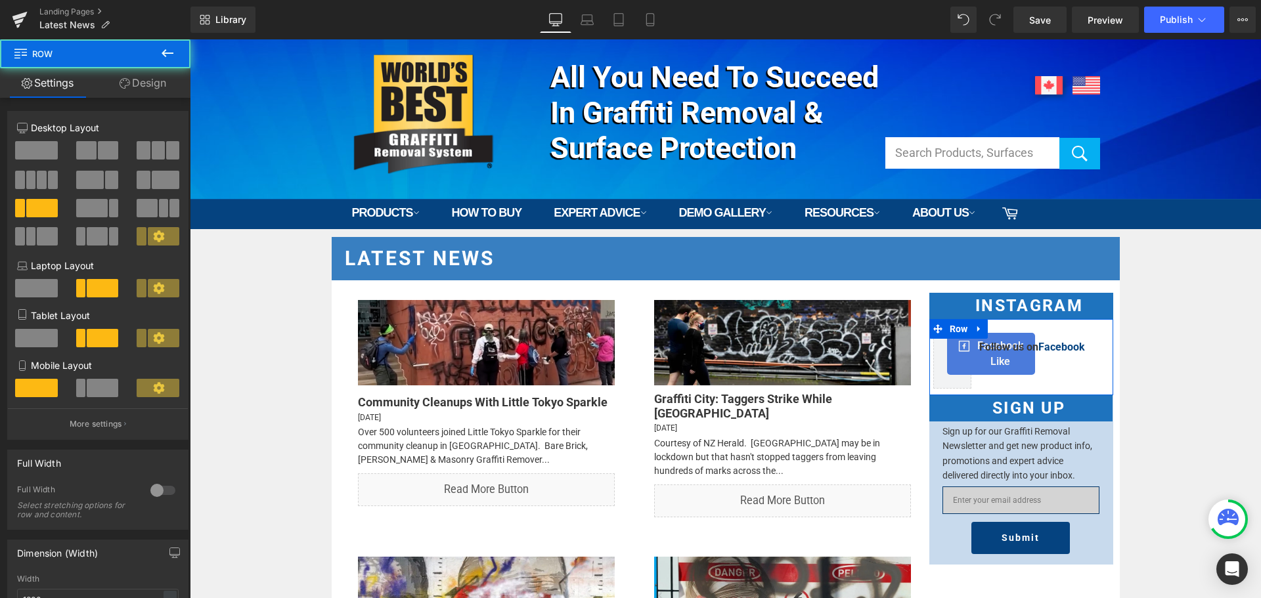
click at [161, 73] on link "Design" at bounding box center [142, 83] width 95 height 30
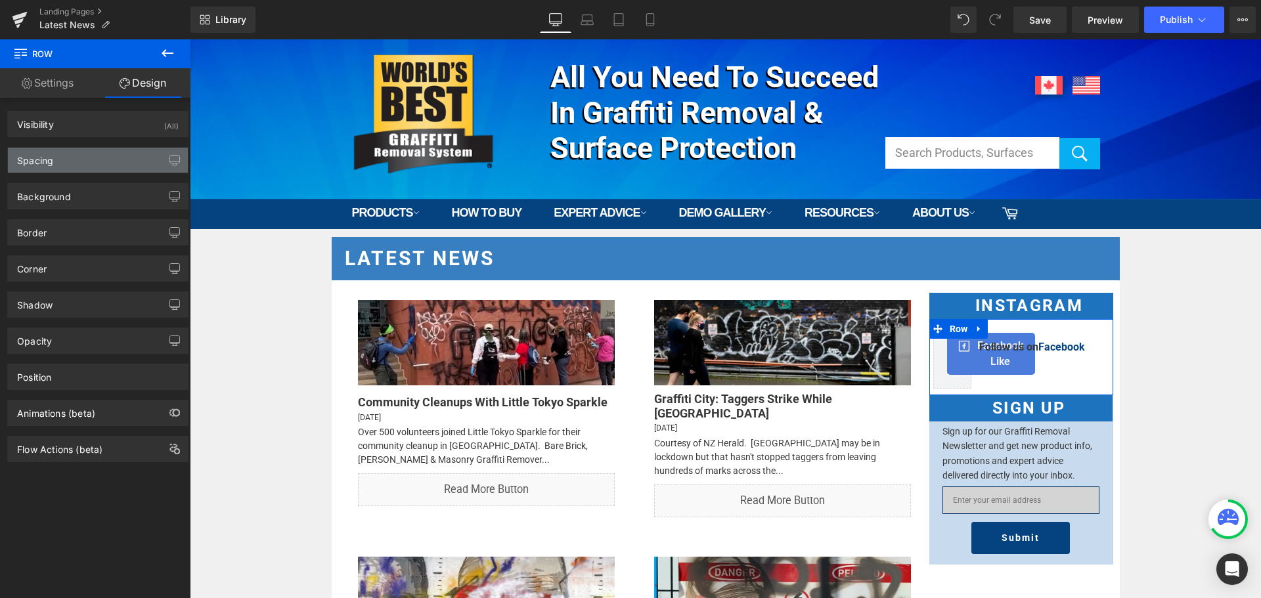
click at [91, 162] on div "Spacing" at bounding box center [98, 160] width 180 height 25
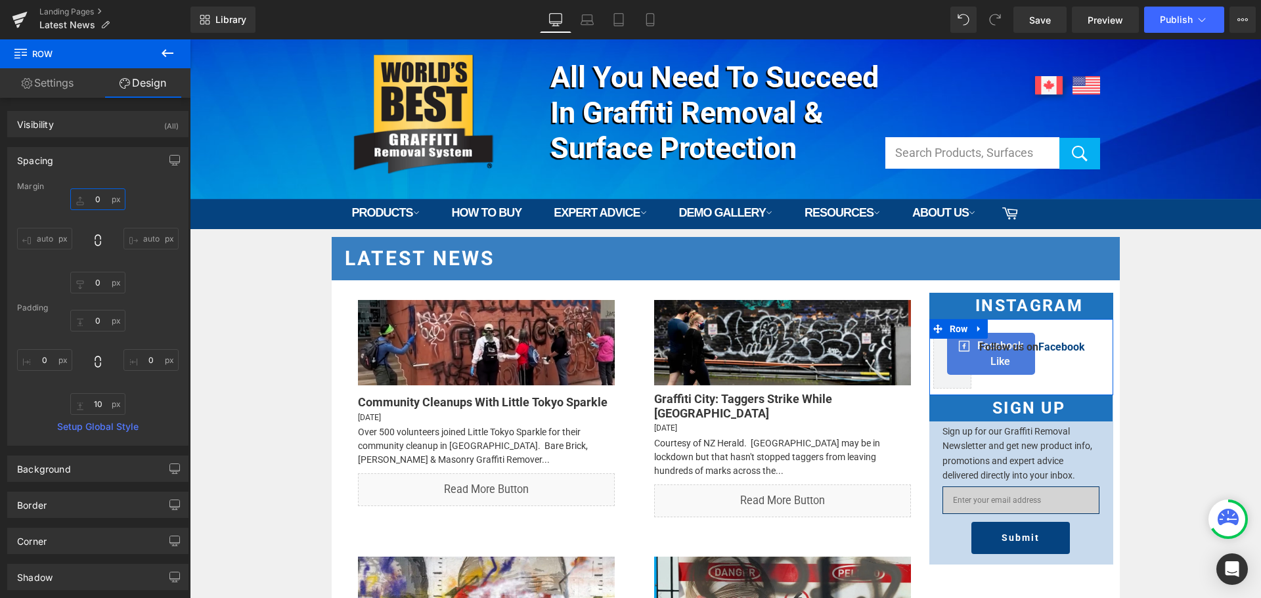
click at [100, 198] on input "0" at bounding box center [97, 199] width 55 height 22
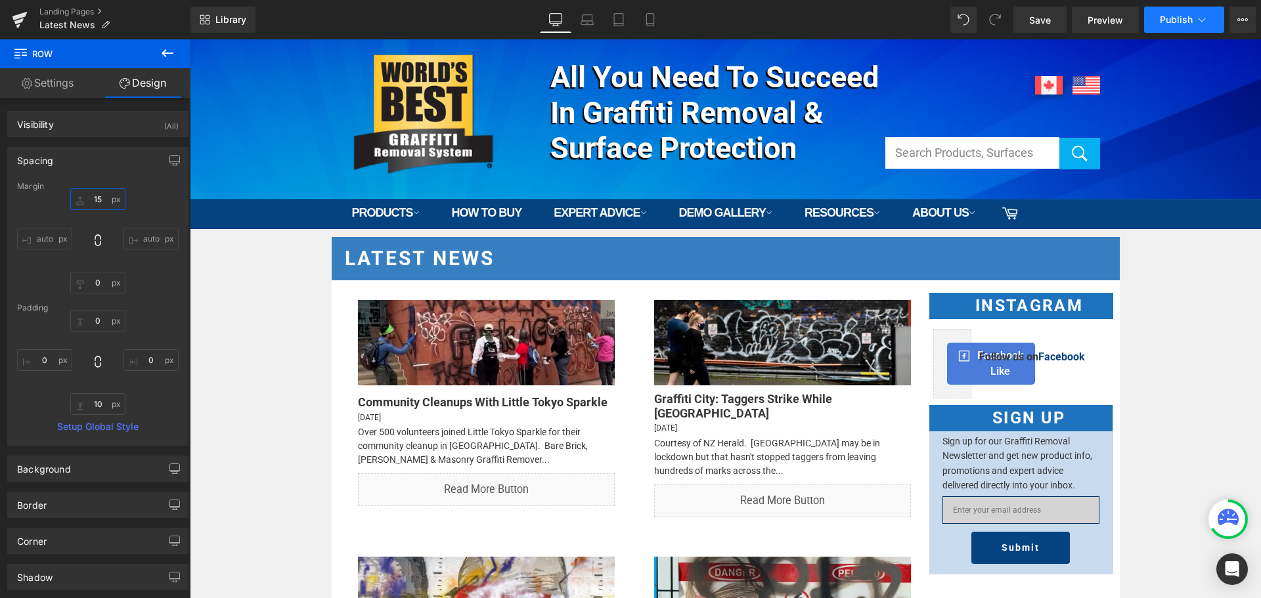
type input "15"
click at [1164, 20] on span "Publish" at bounding box center [1176, 19] width 33 height 11
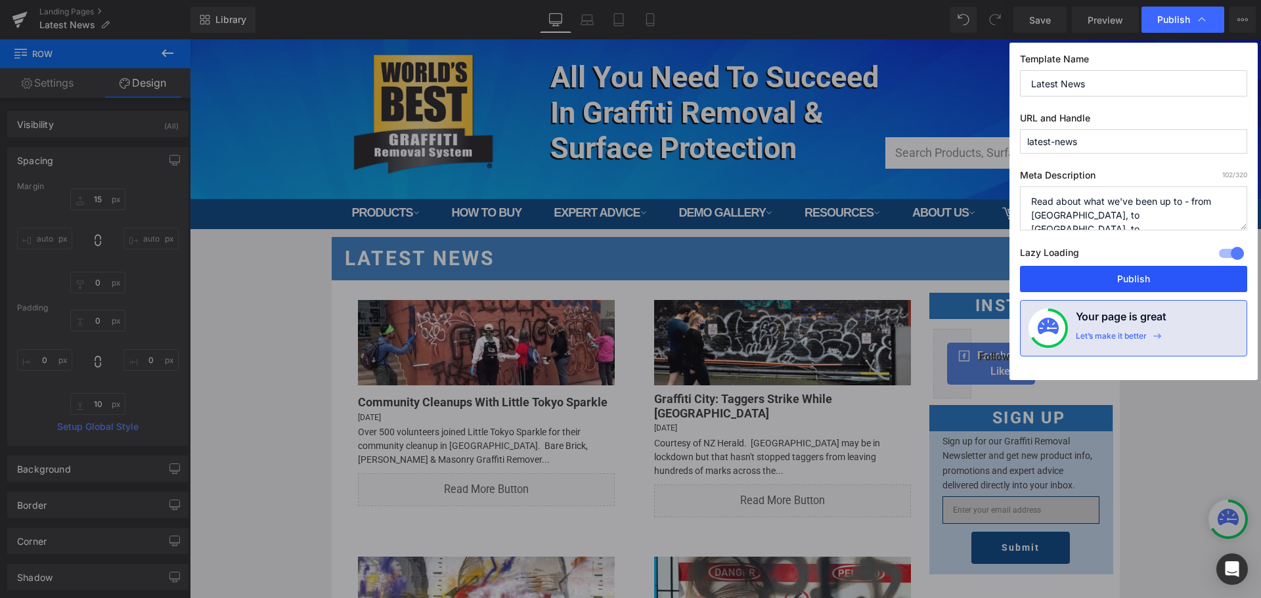
drag, startPoint x: 1131, startPoint y: 279, endPoint x: 892, endPoint y: 269, distance: 238.6
click at [1131, 279] on button "Publish" at bounding box center [1133, 279] width 227 height 26
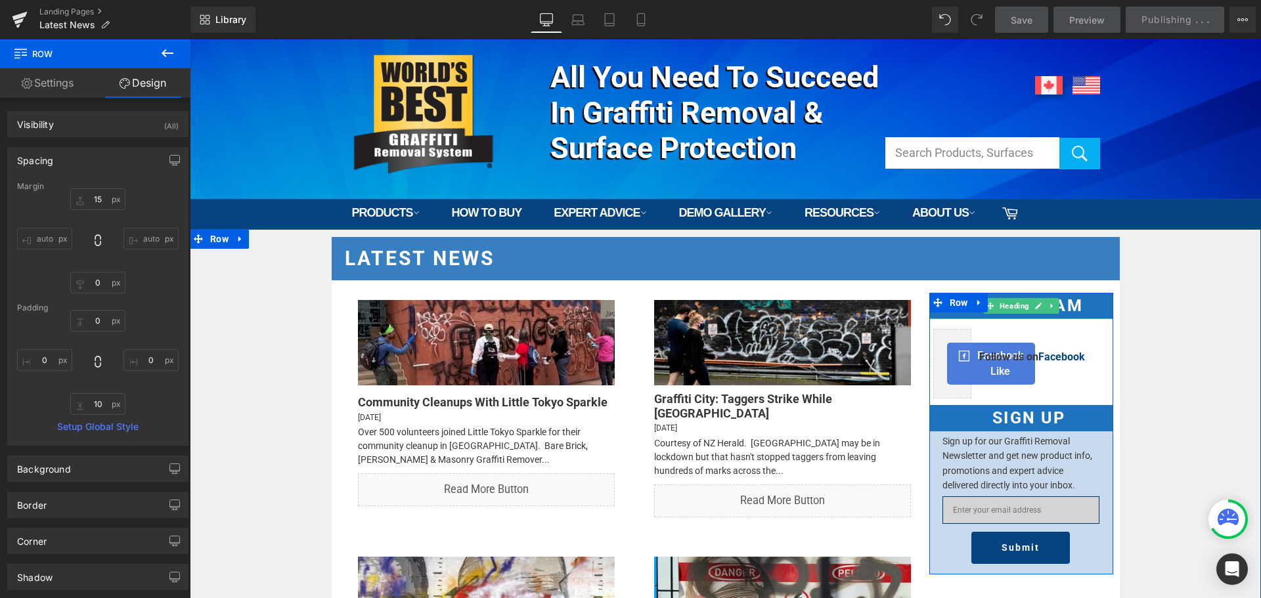
click at [1067, 305] on h1 "Instagram" at bounding box center [1029, 306] width 167 height 26
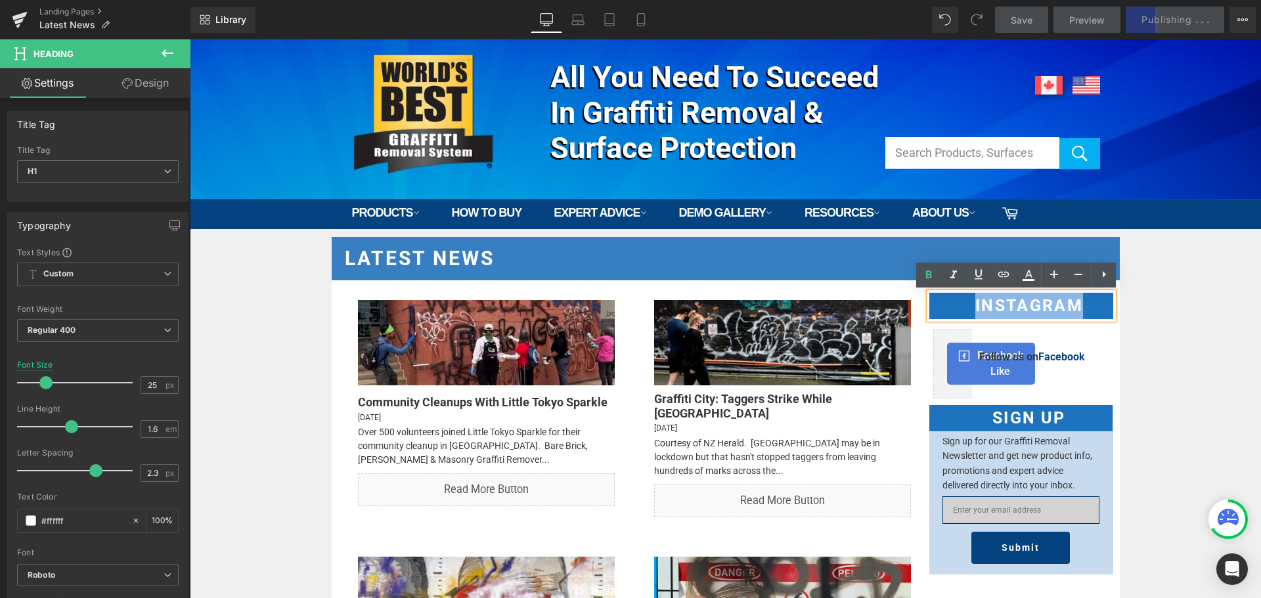
drag, startPoint x: 1080, startPoint y: 304, endPoint x: 973, endPoint y: 302, distance: 107.1
click at [973, 302] on h1 "Instagram" at bounding box center [1029, 306] width 167 height 26
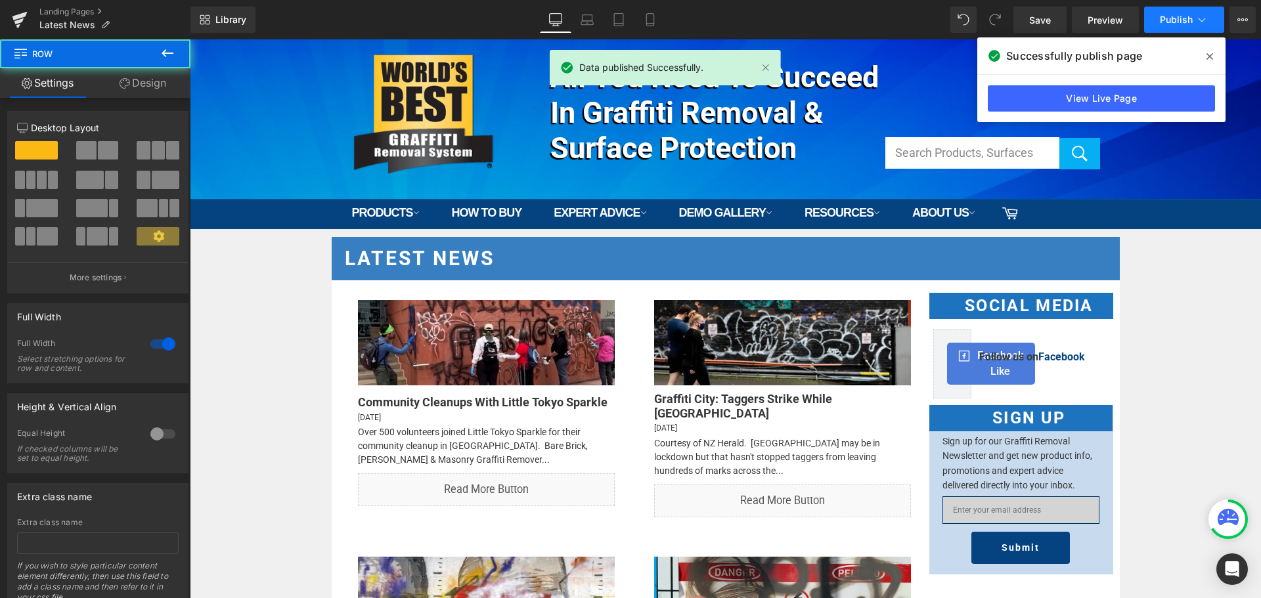
click at [1172, 22] on span "Publish" at bounding box center [1176, 19] width 33 height 11
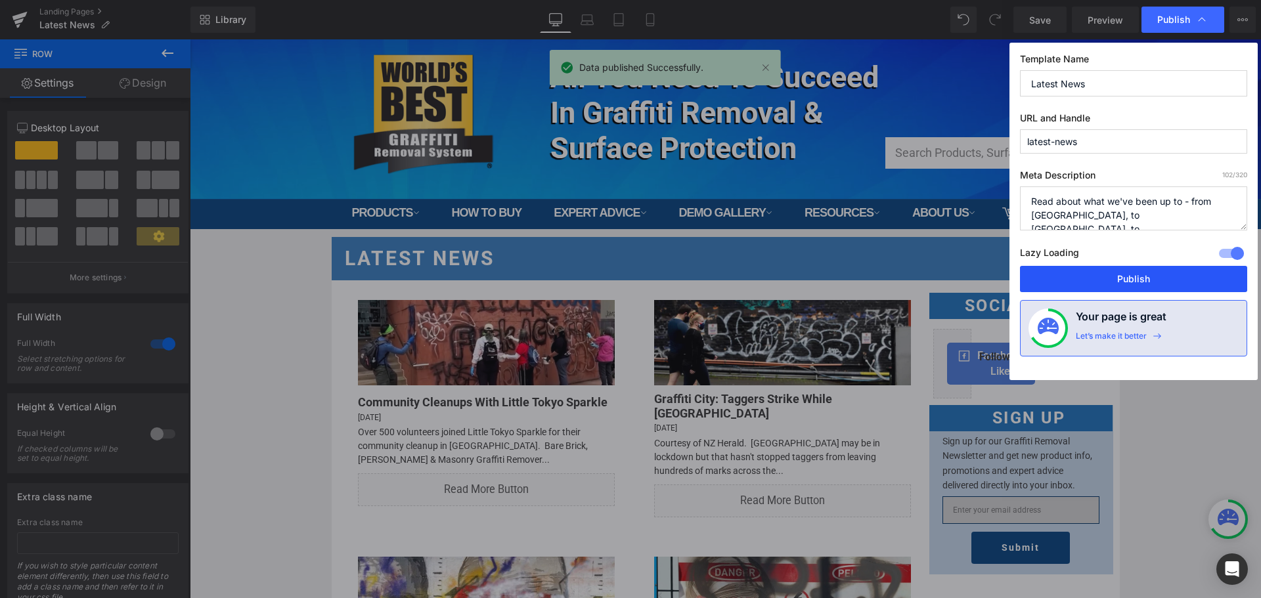
click at [1139, 272] on button "Publish" at bounding box center [1133, 279] width 227 height 26
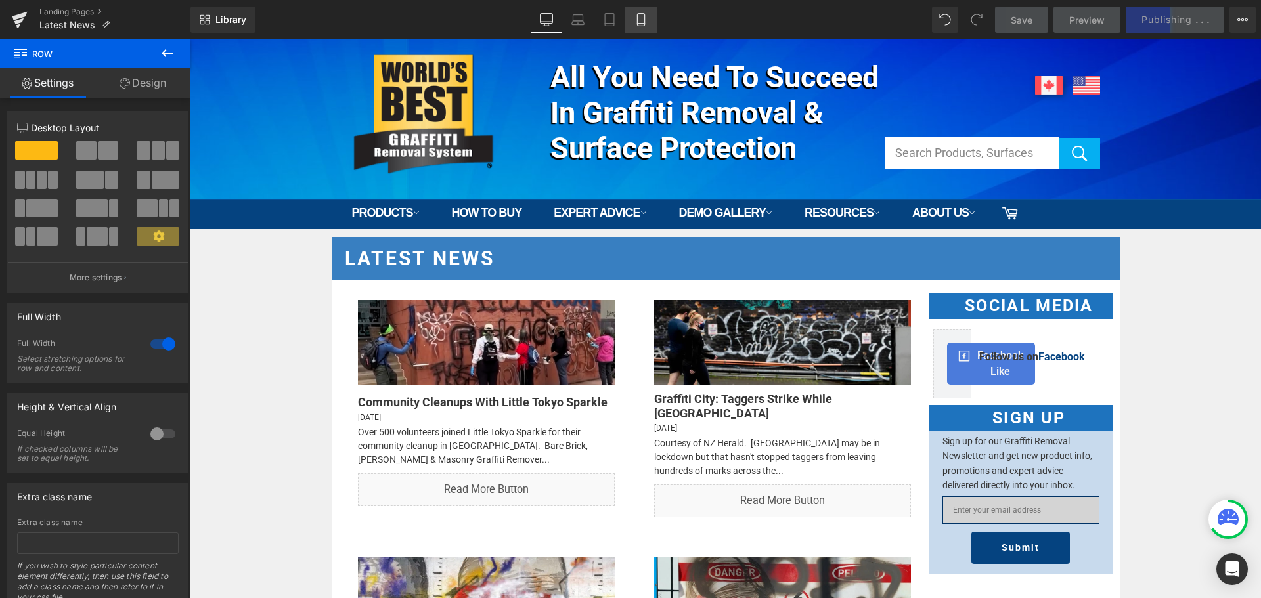
click at [642, 12] on link "Mobile" at bounding box center [641, 20] width 32 height 26
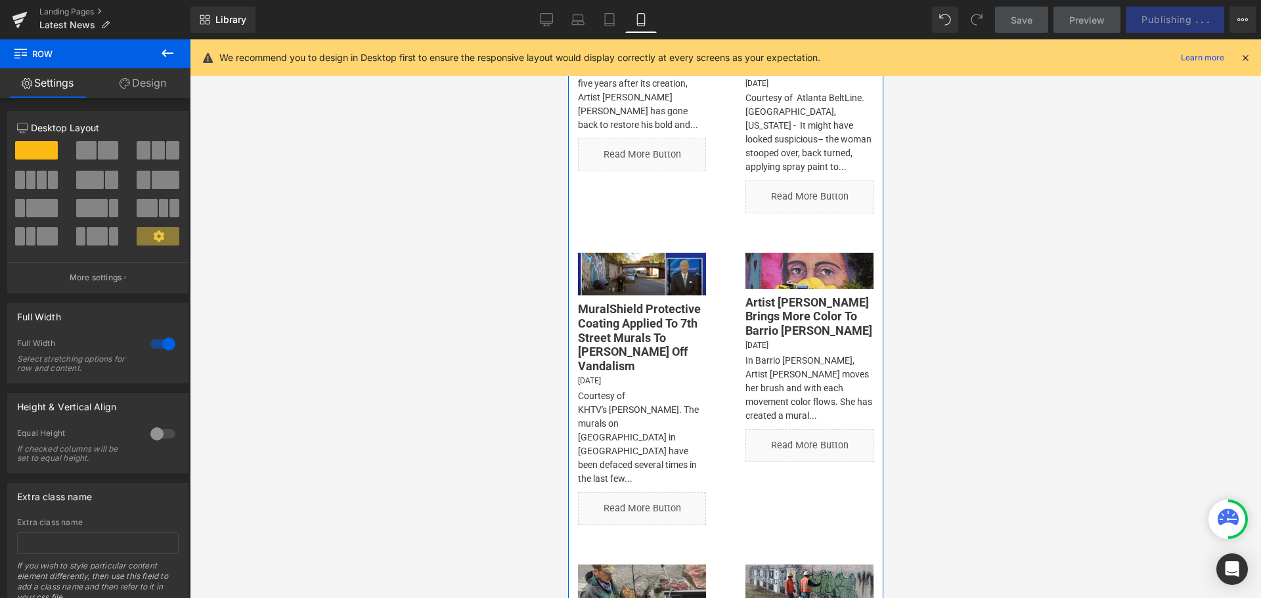
scroll to position [1313, 0]
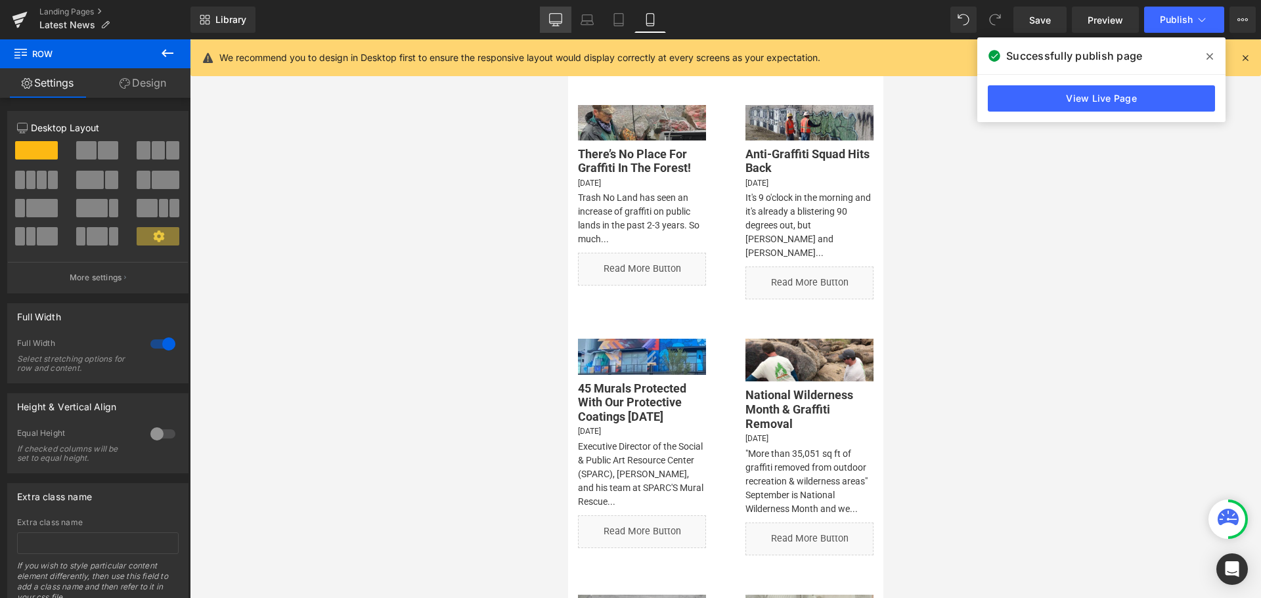
click at [565, 15] on link "Desktop" at bounding box center [556, 20] width 32 height 26
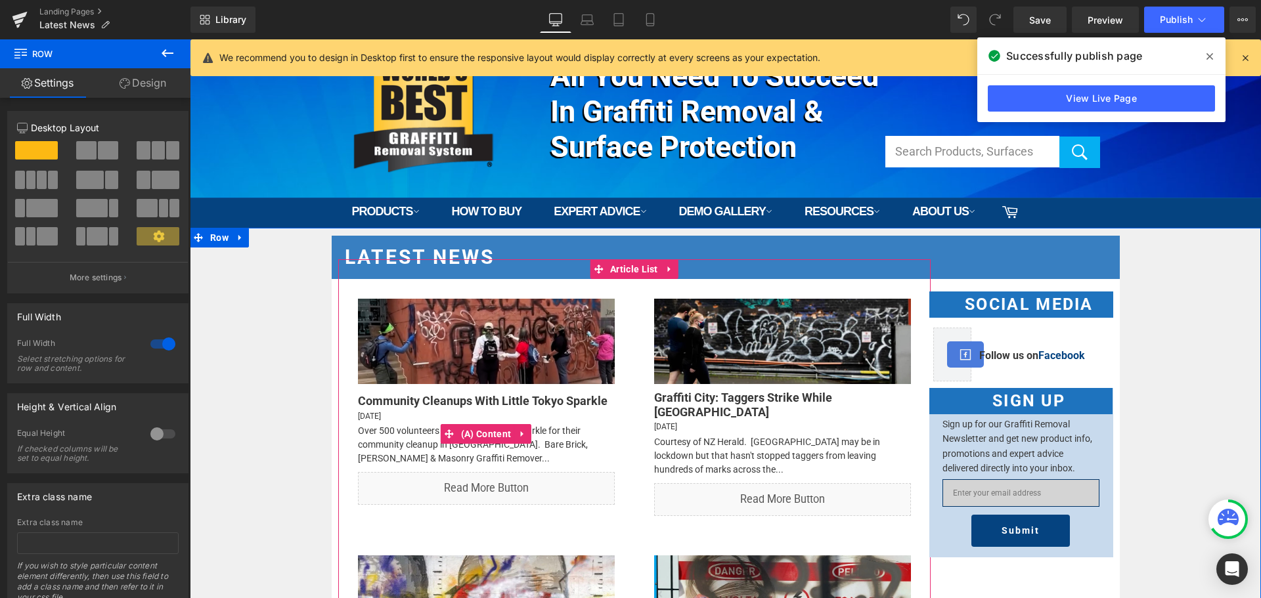
click at [420, 444] on div "Over 500 volunteers joined Little Tokyo Sparkle for their community cleanup in …" at bounding box center [486, 444] width 257 height 41
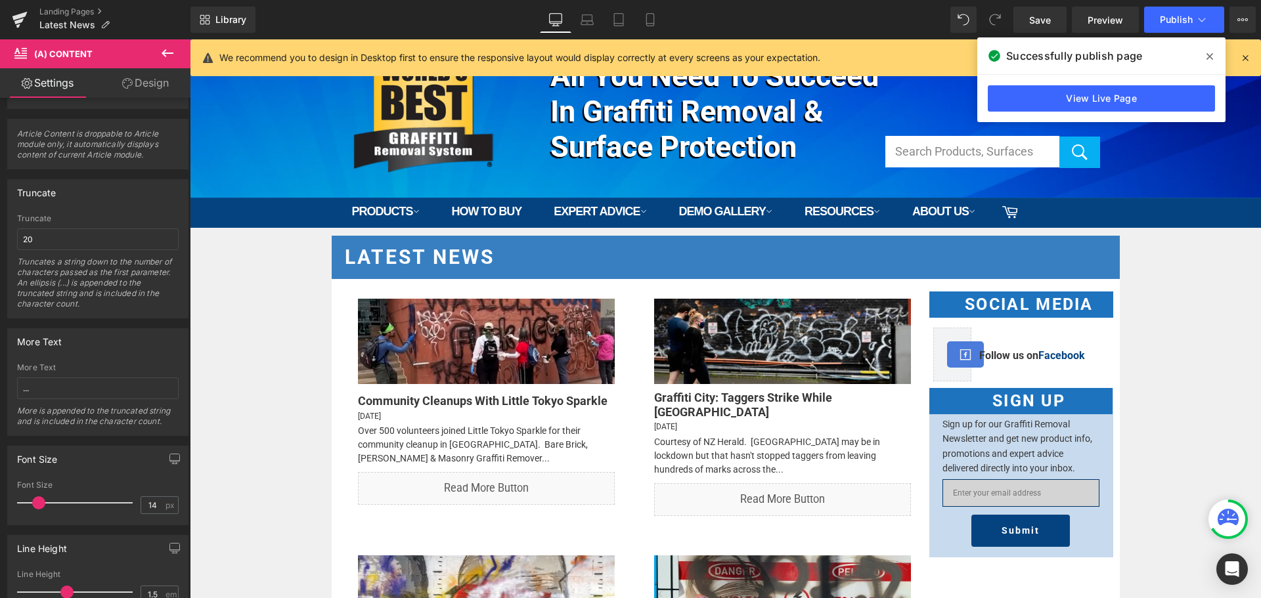
scroll to position [263, 0]
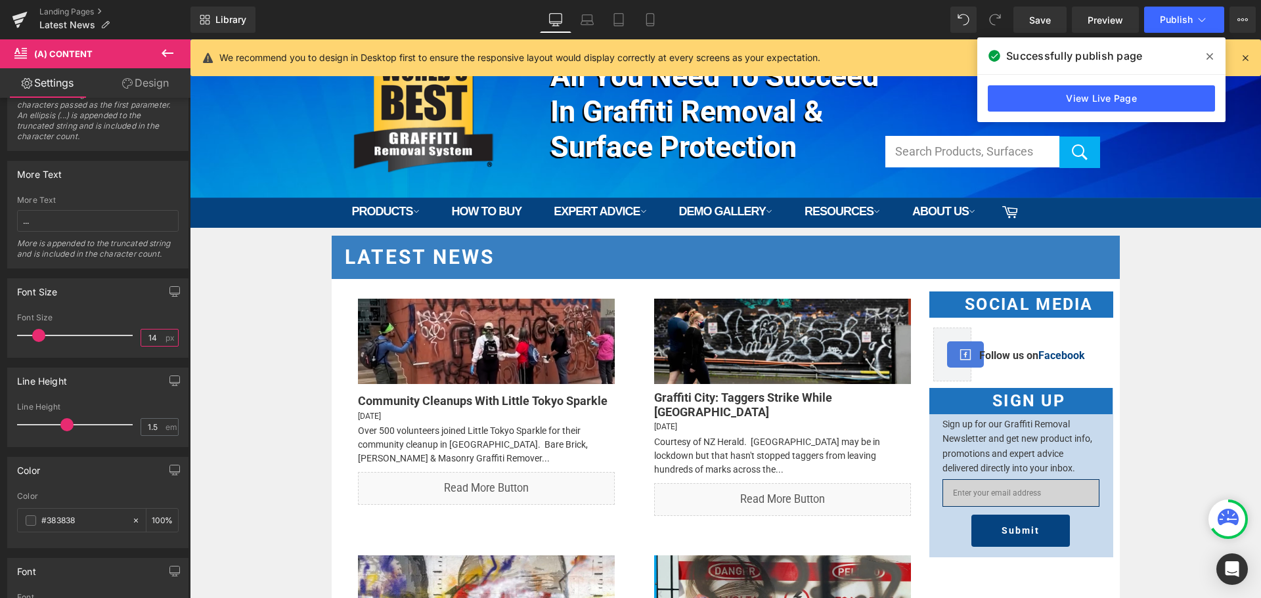
click at [150, 337] on input "14" at bounding box center [152, 338] width 23 height 16
type input "15"
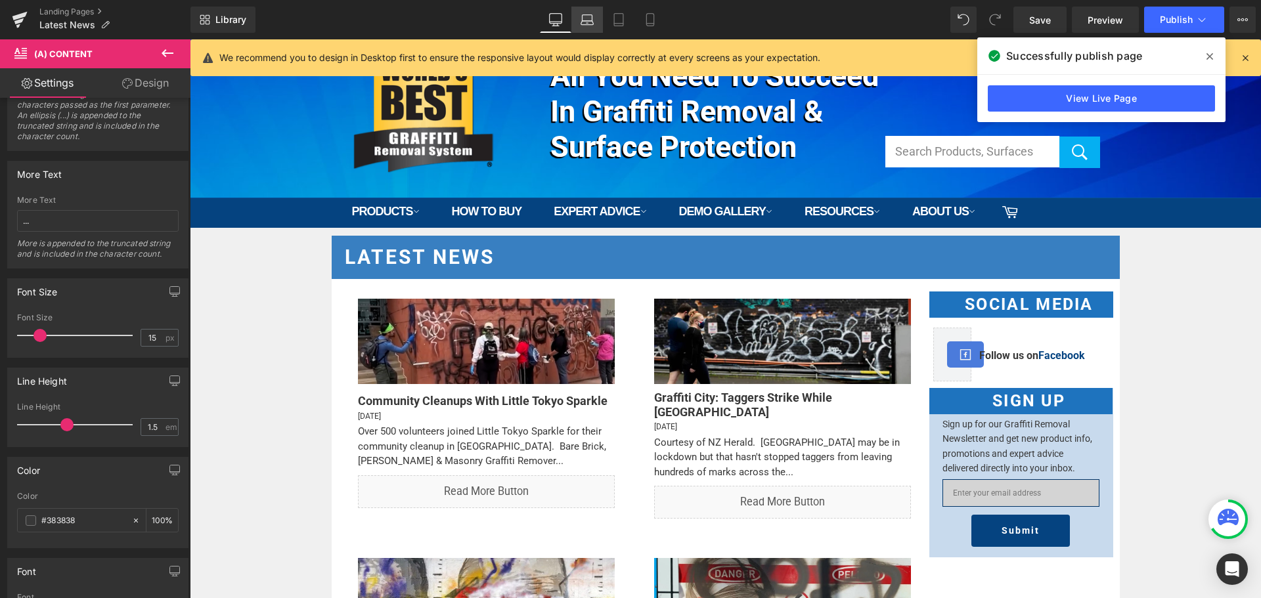
click at [595, 16] on link "Laptop" at bounding box center [587, 20] width 32 height 26
type input "100"
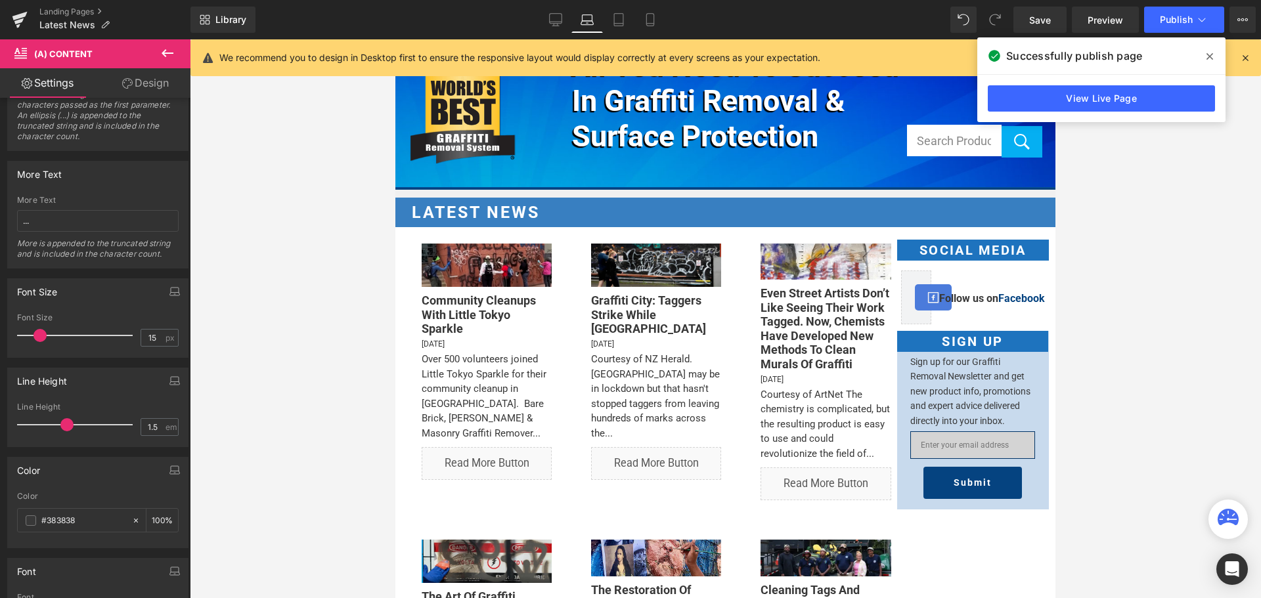
scroll to position [0, 0]
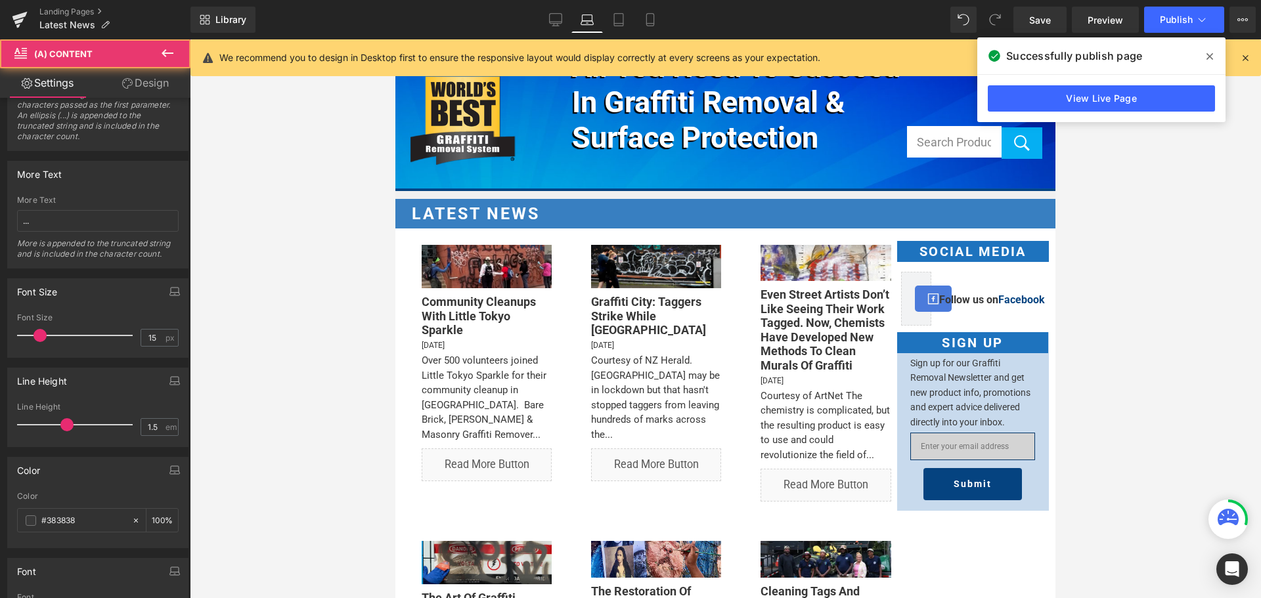
click at [447, 369] on div "Over 500 volunteers joined Little Tokyo Sparkle for their community cleanup in …" at bounding box center [487, 397] width 130 height 89
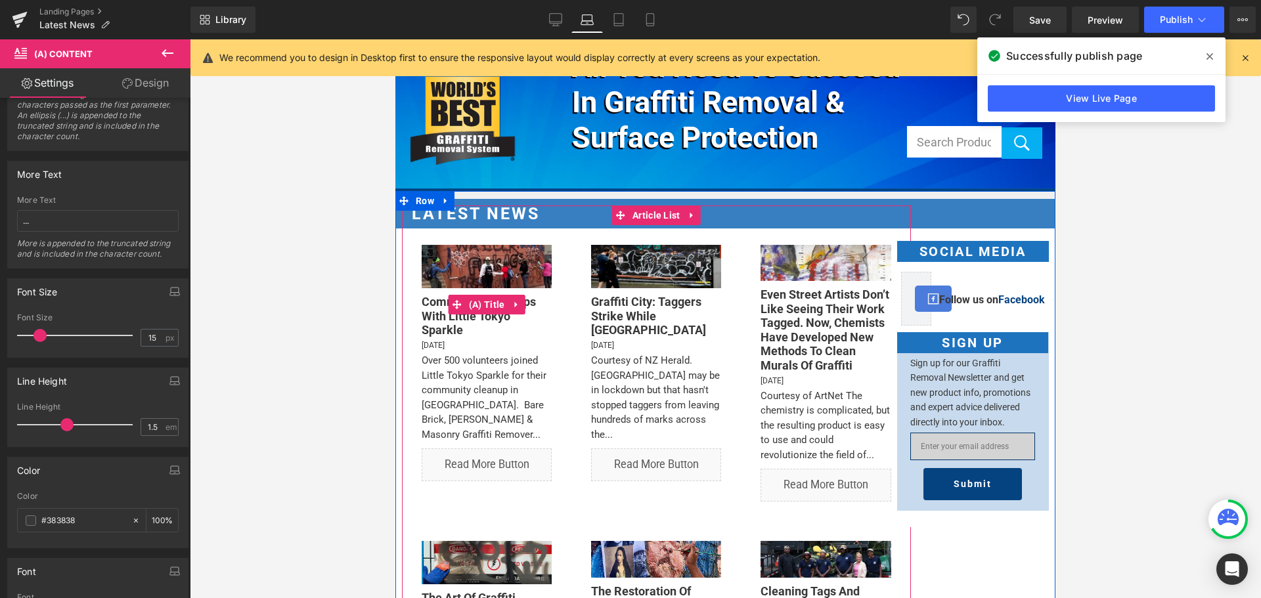
click at [448, 320] on link "Community Cleanups with Little Tokyo Sparkle" at bounding box center [487, 316] width 130 height 43
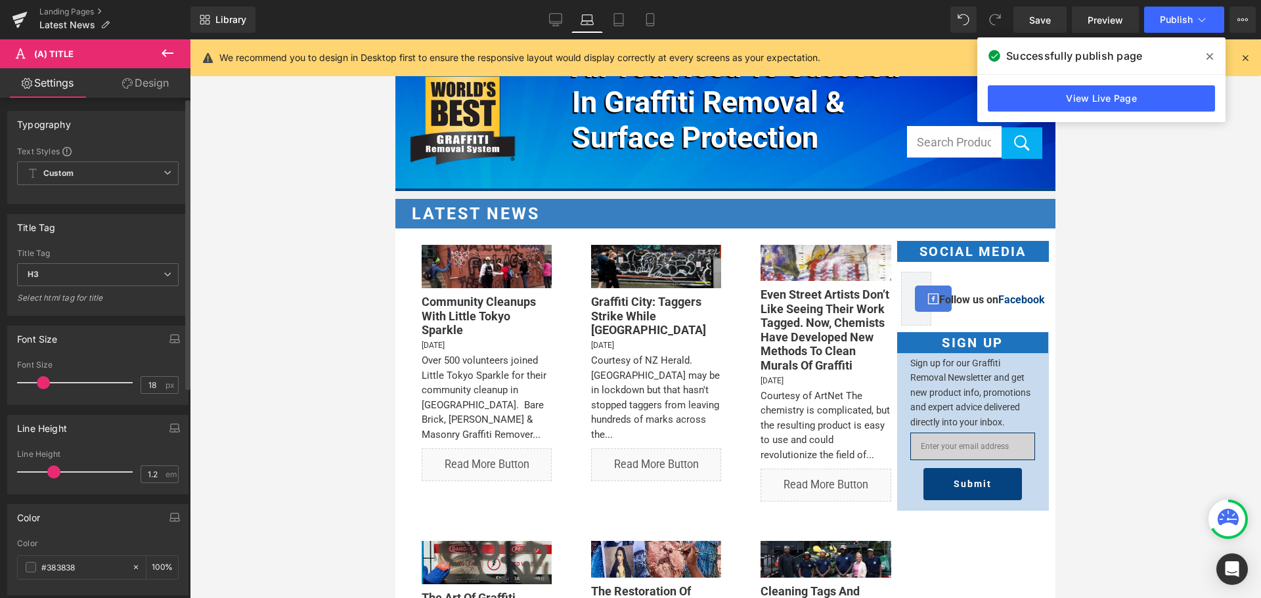
type input "1.5"
click at [67, 468] on div at bounding box center [78, 472] width 109 height 26
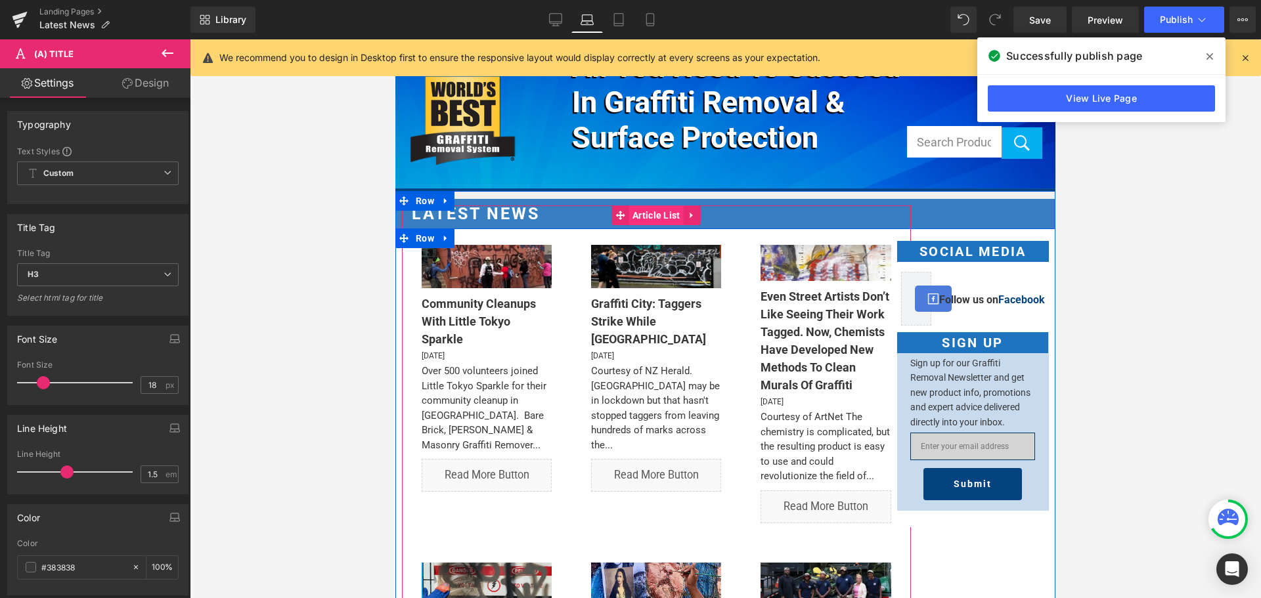
click at [641, 213] on span "Article List" at bounding box center [656, 216] width 55 height 20
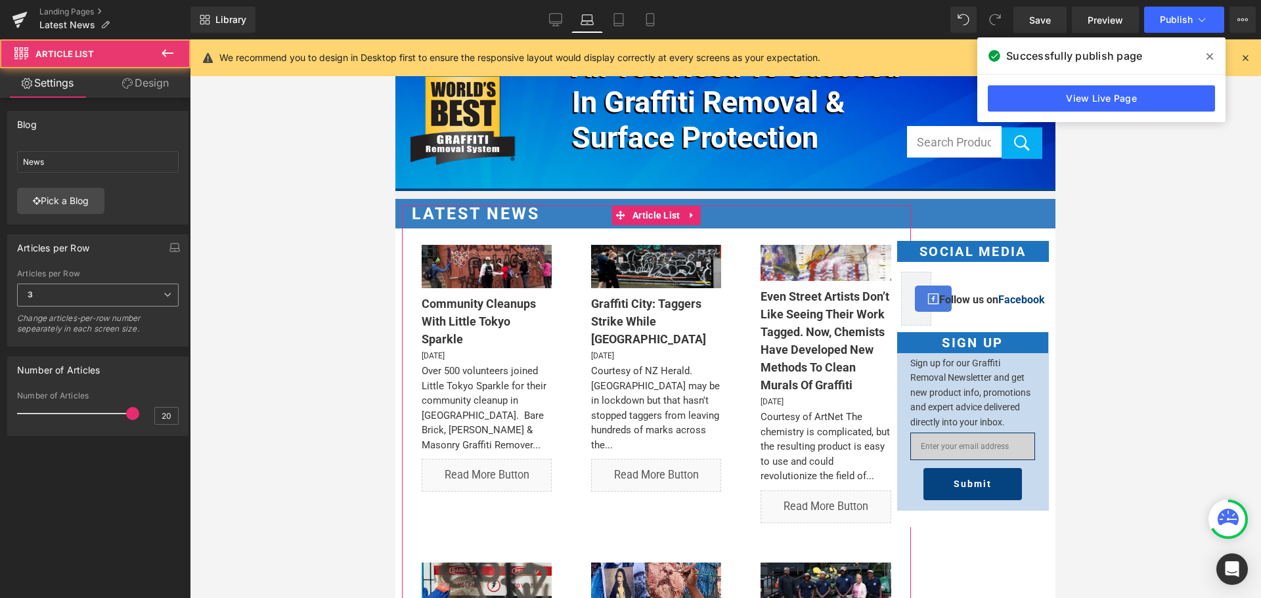
click at [62, 298] on span "3" at bounding box center [98, 295] width 162 height 23
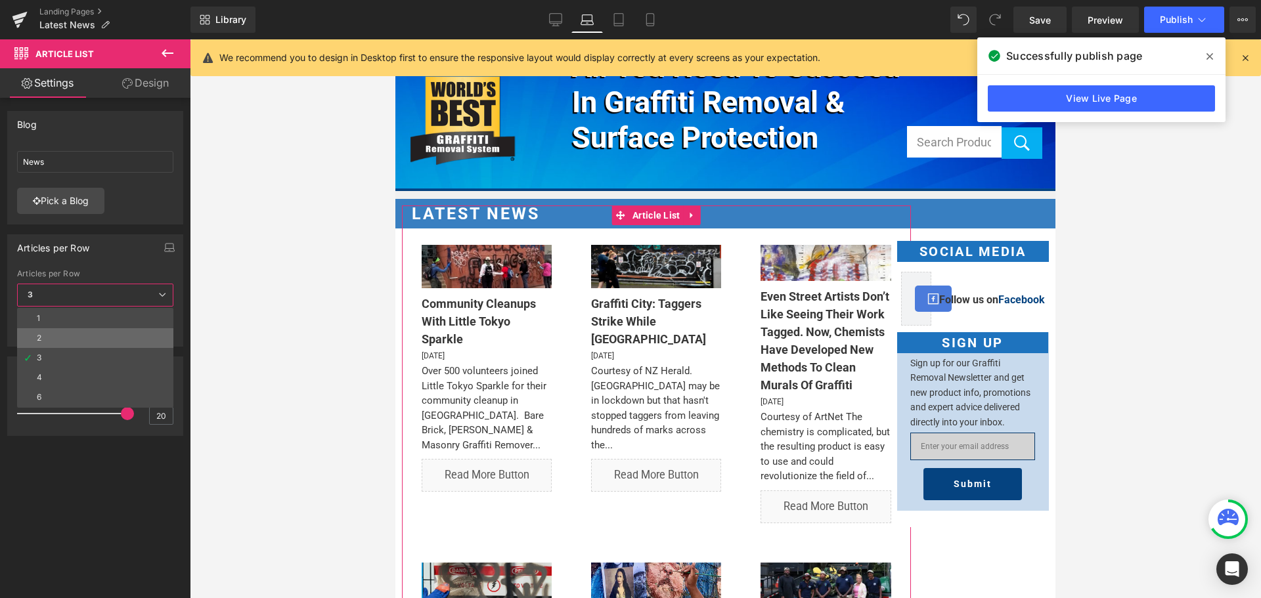
click at [57, 337] on li "2" at bounding box center [95, 338] width 156 height 20
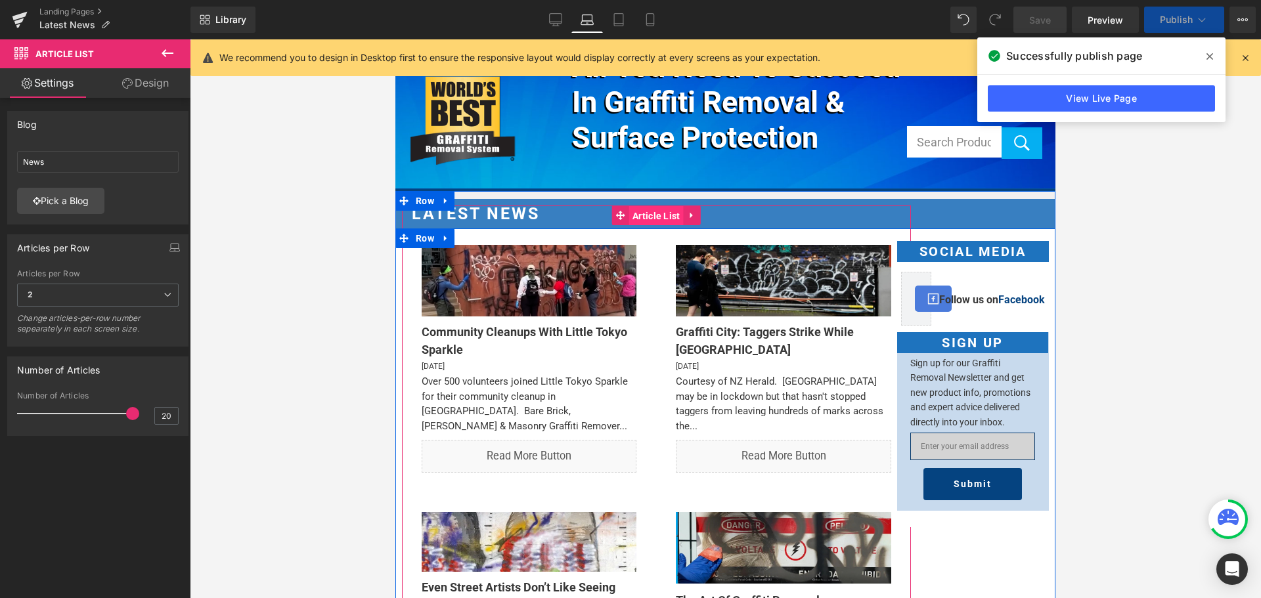
drag, startPoint x: 625, startPoint y: 212, endPoint x: 766, endPoint y: 185, distance: 143.2
click at [629, 212] on span "Article List" at bounding box center [656, 216] width 55 height 20
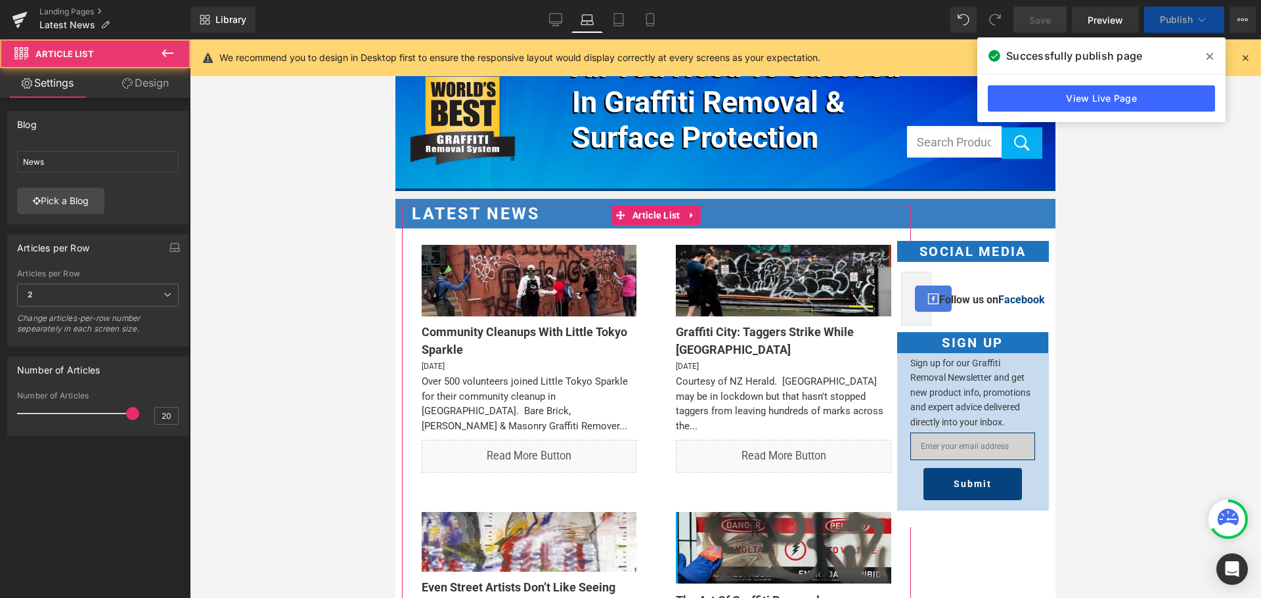
click at [159, 87] on link "Design" at bounding box center [145, 83] width 95 height 30
click at [0, 0] on div "Spacing" at bounding box center [0, 0] width 0 height 0
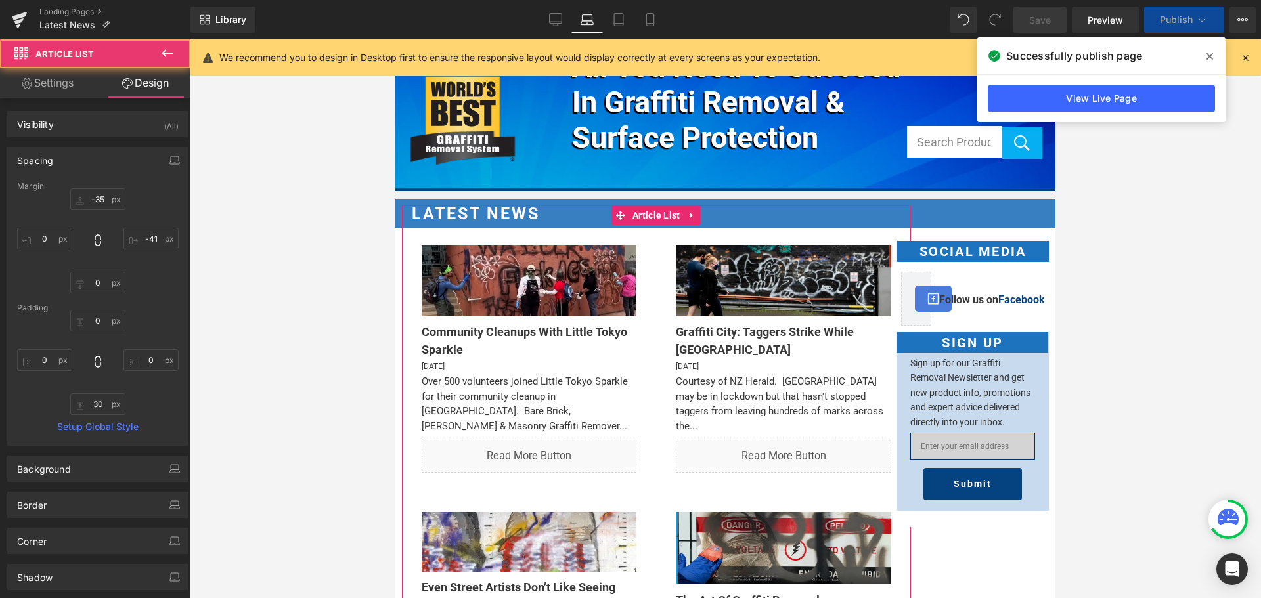
type input "-35"
type input "-41"
type input "0"
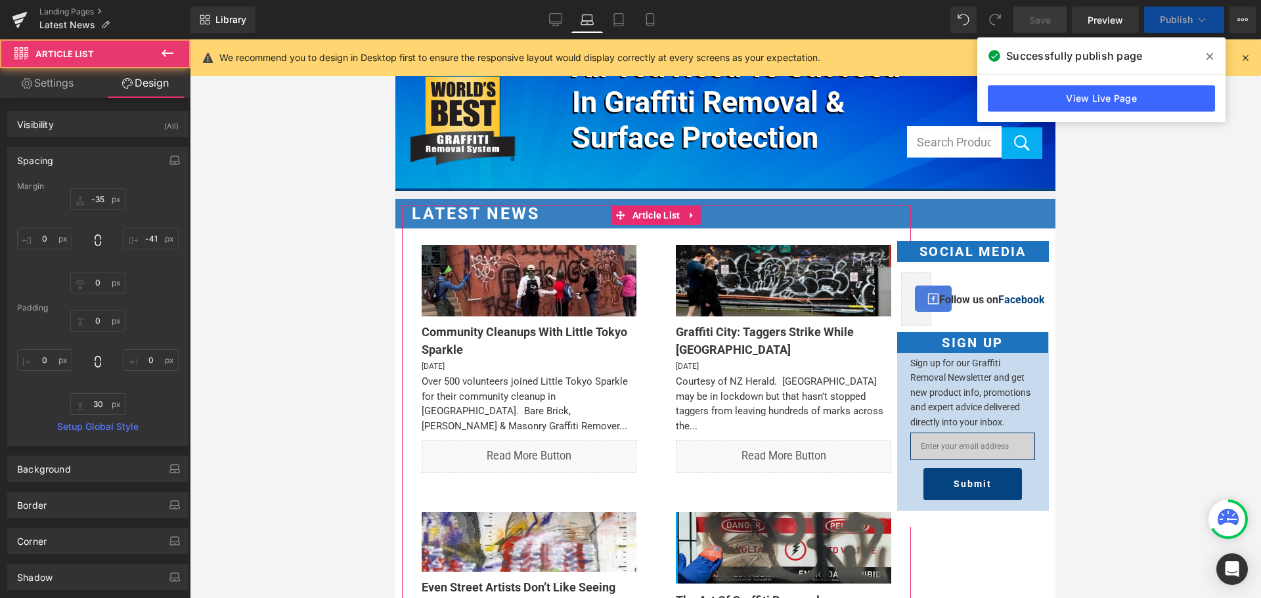
type input "0"
type input "30"
type input "0"
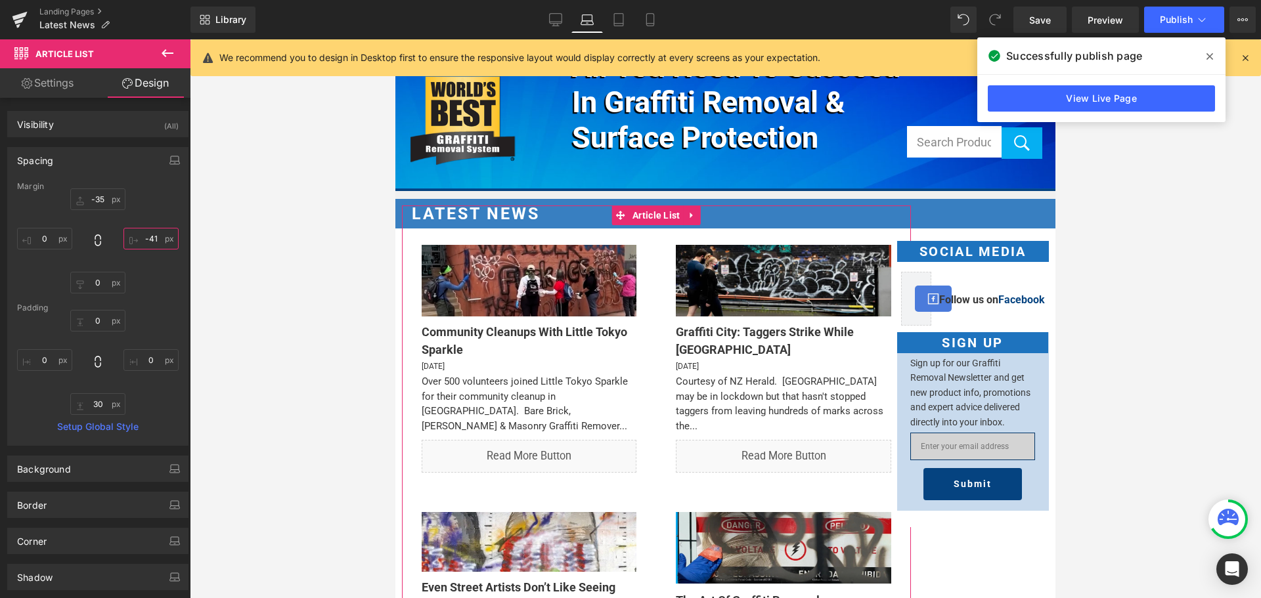
click at [144, 233] on input "-41" at bounding box center [150, 239] width 55 height 22
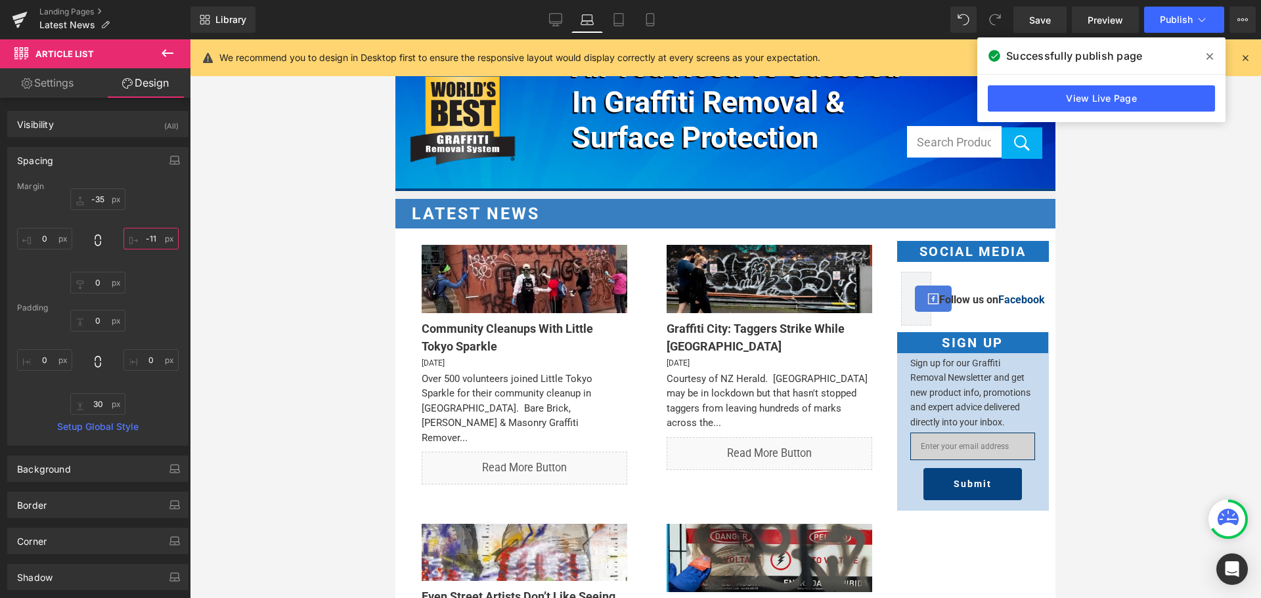
type input "-10"
click at [627, 24] on link "Tablet" at bounding box center [619, 20] width 32 height 26
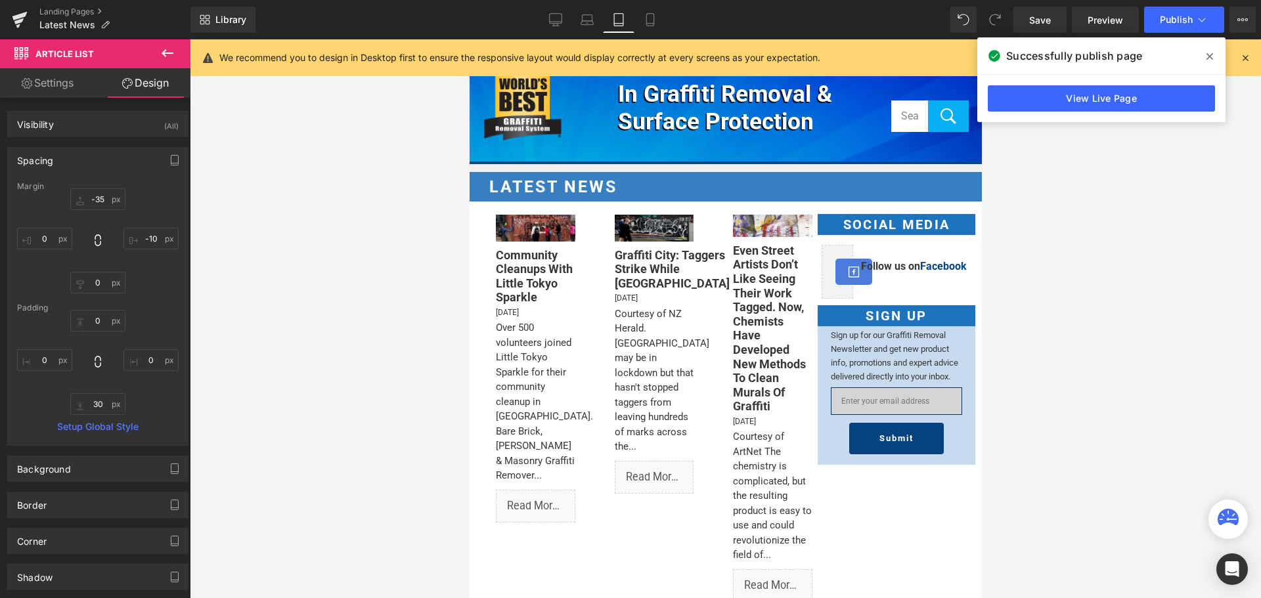
type input "-40"
type input "-42"
type input "0"
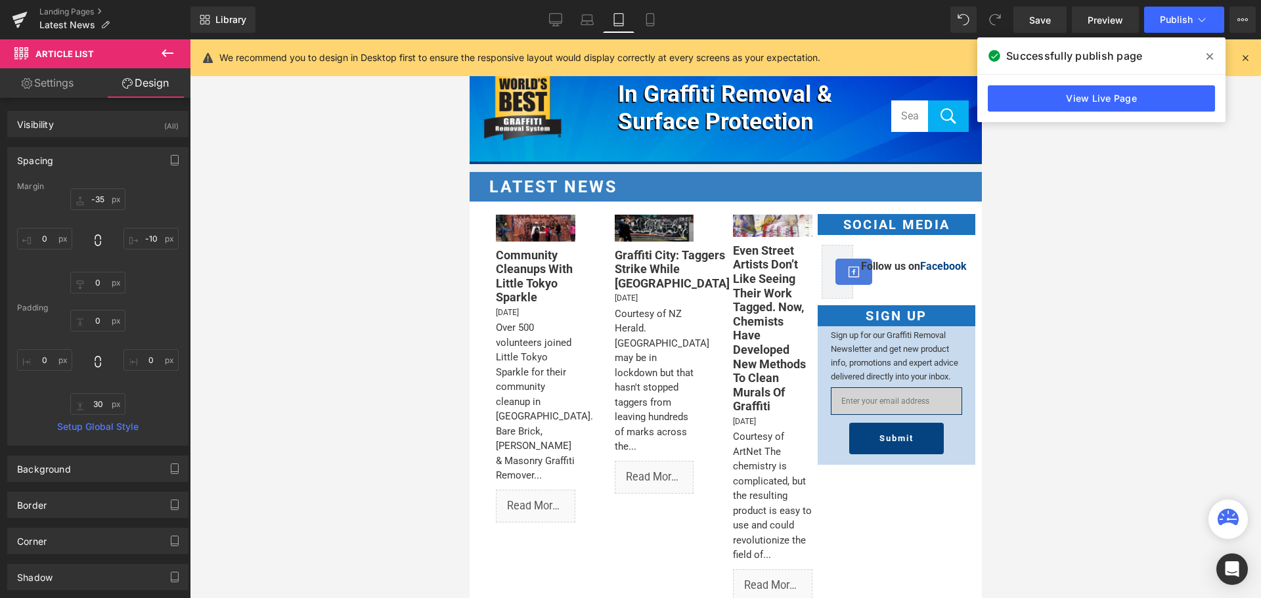
type input "0"
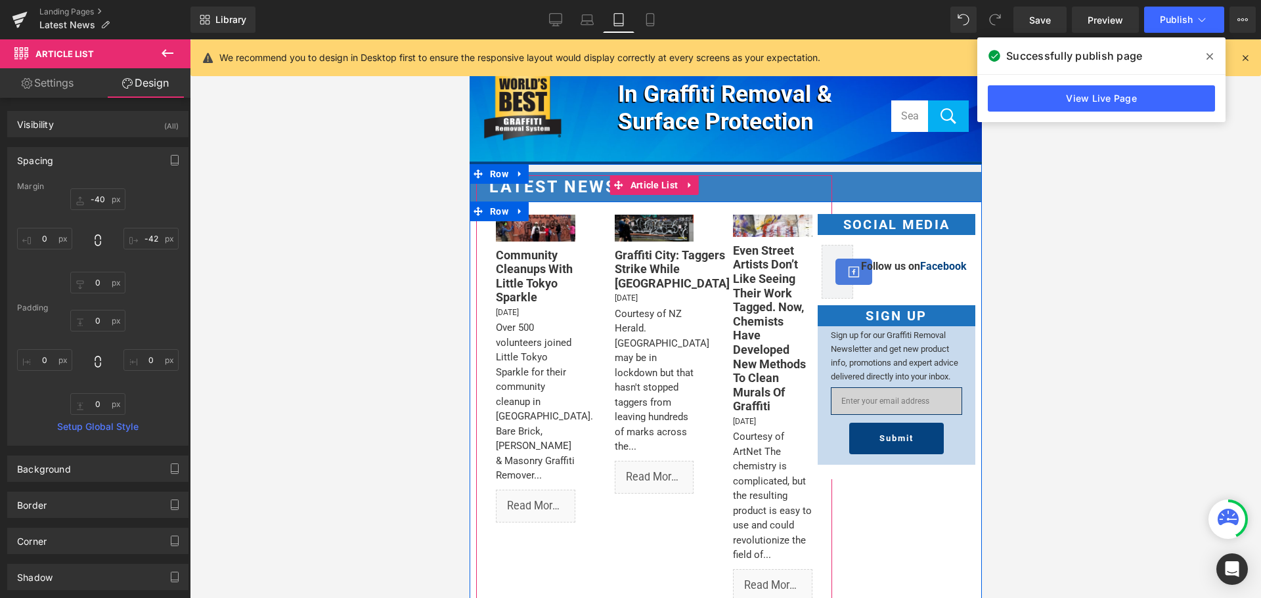
click at [638, 184] on span "Article List" at bounding box center [654, 185] width 55 height 20
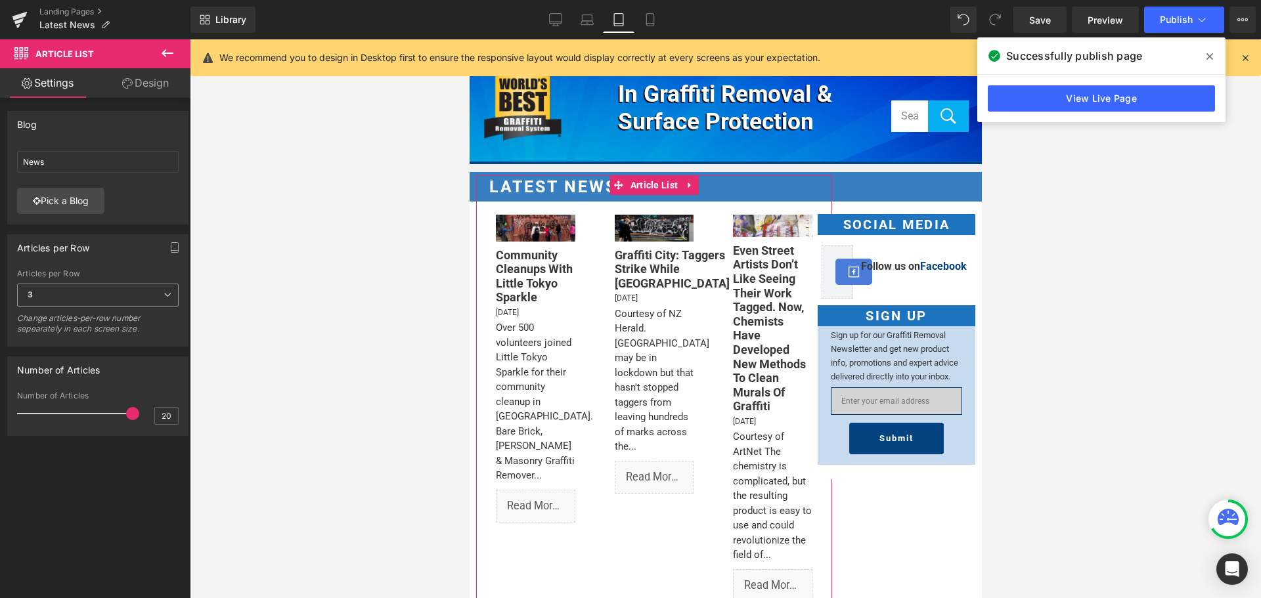
click at [43, 287] on span "3" at bounding box center [98, 295] width 162 height 23
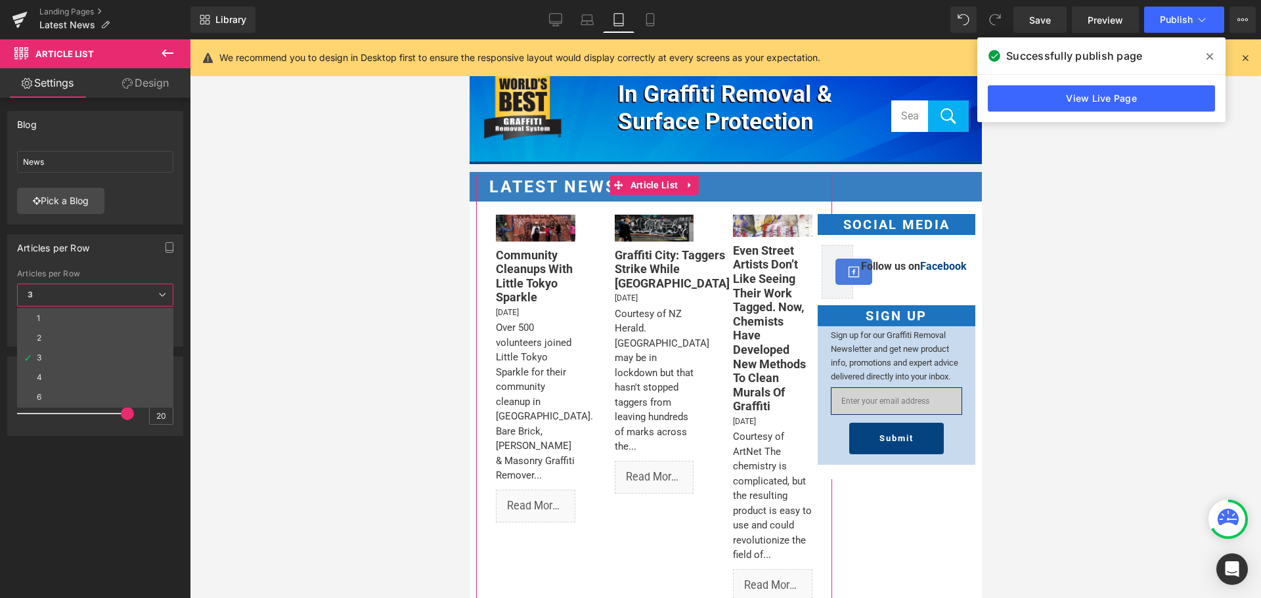
click at [56, 338] on li "2" at bounding box center [95, 338] width 156 height 20
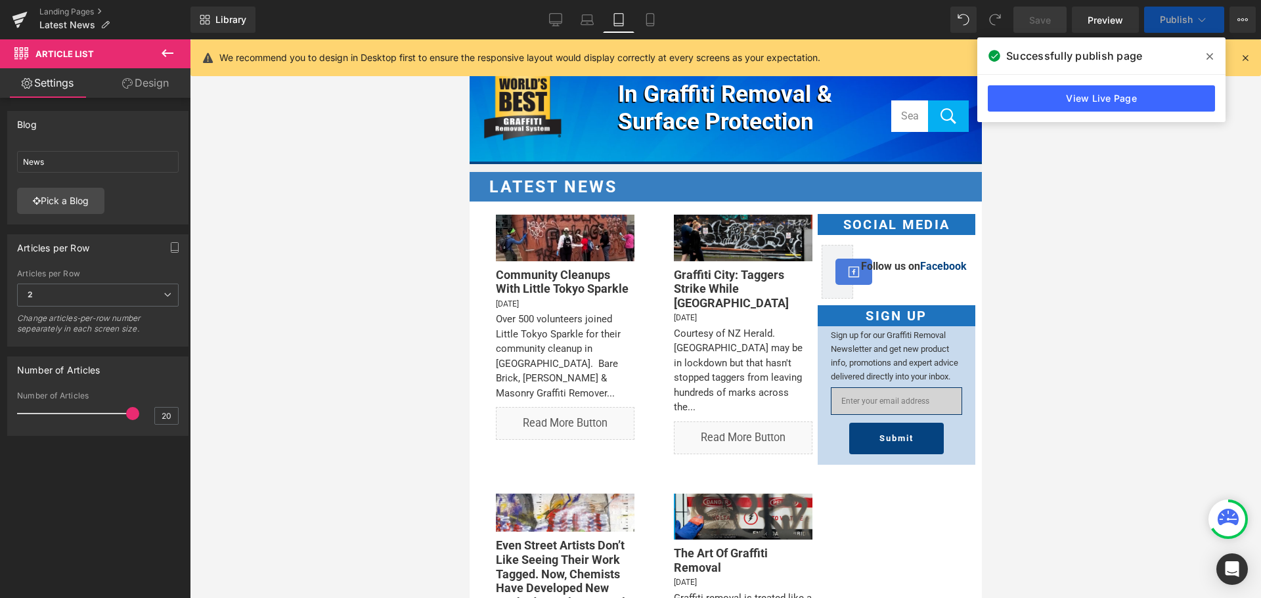
click at [144, 92] on link "Design" at bounding box center [145, 83] width 95 height 30
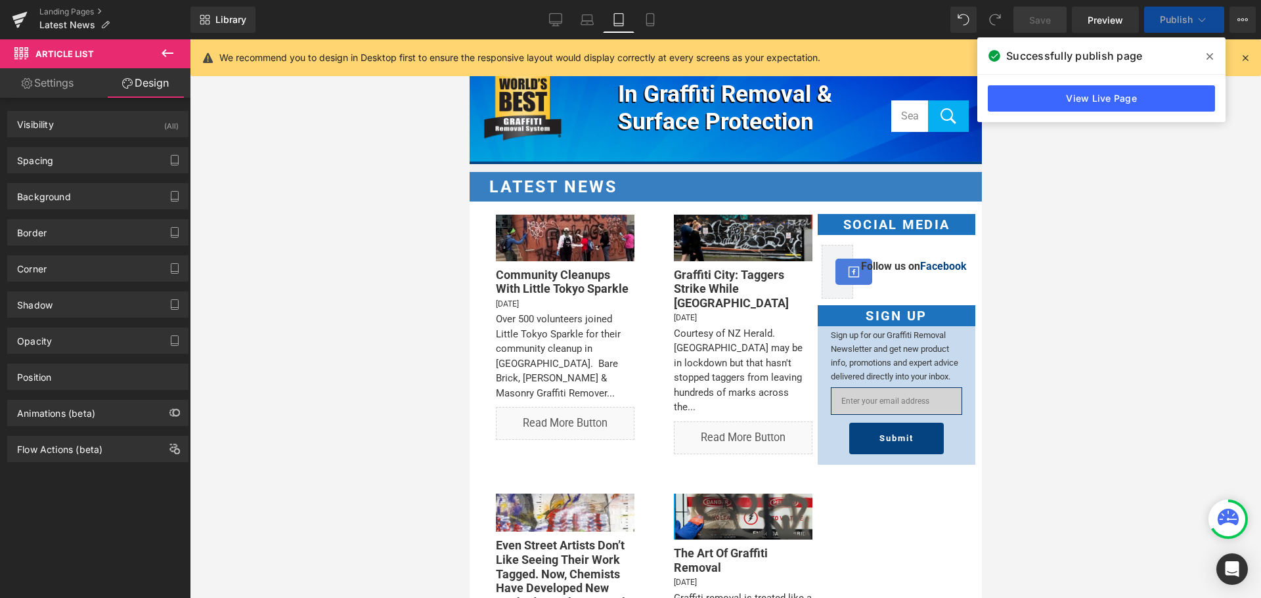
click at [146, 88] on link "Design" at bounding box center [145, 83] width 95 height 30
click at [110, 165] on div "Spacing" at bounding box center [98, 160] width 180 height 25
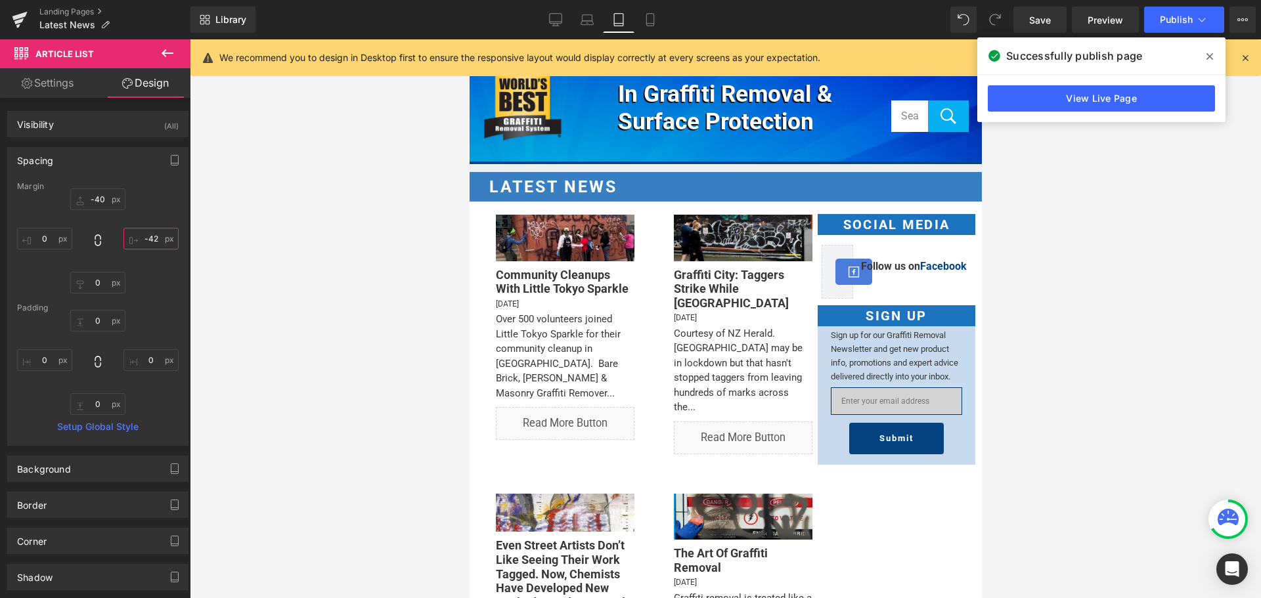
click at [158, 242] on input "-42" at bounding box center [150, 239] width 55 height 22
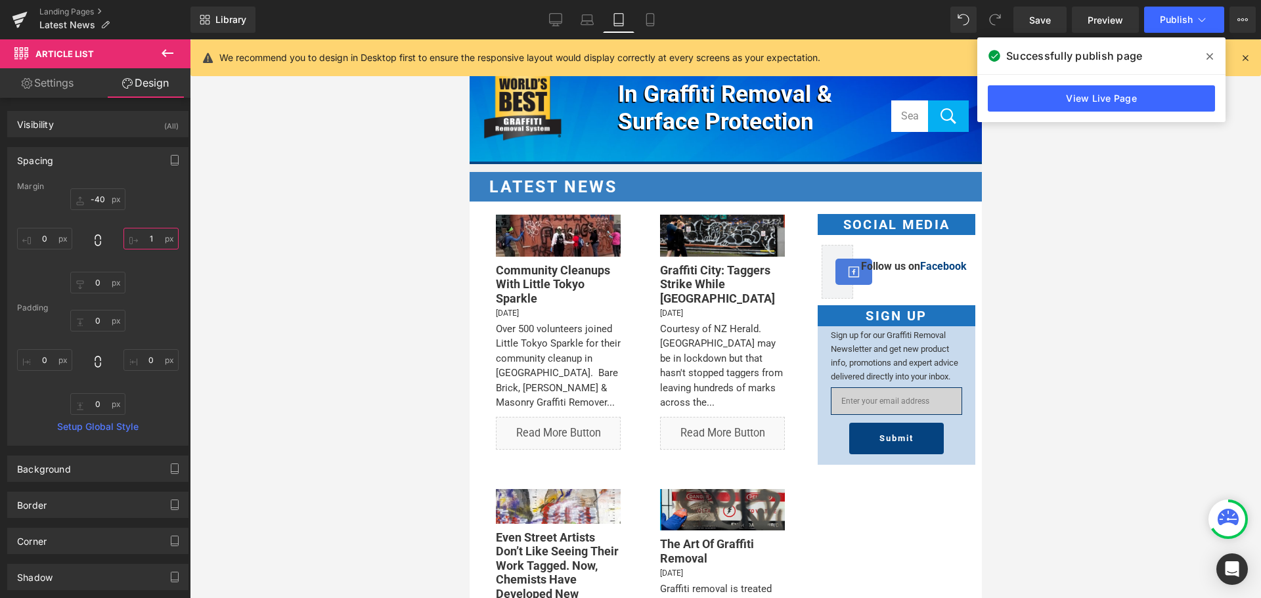
type input "2"
click at [648, 18] on icon at bounding box center [650, 19] width 13 height 13
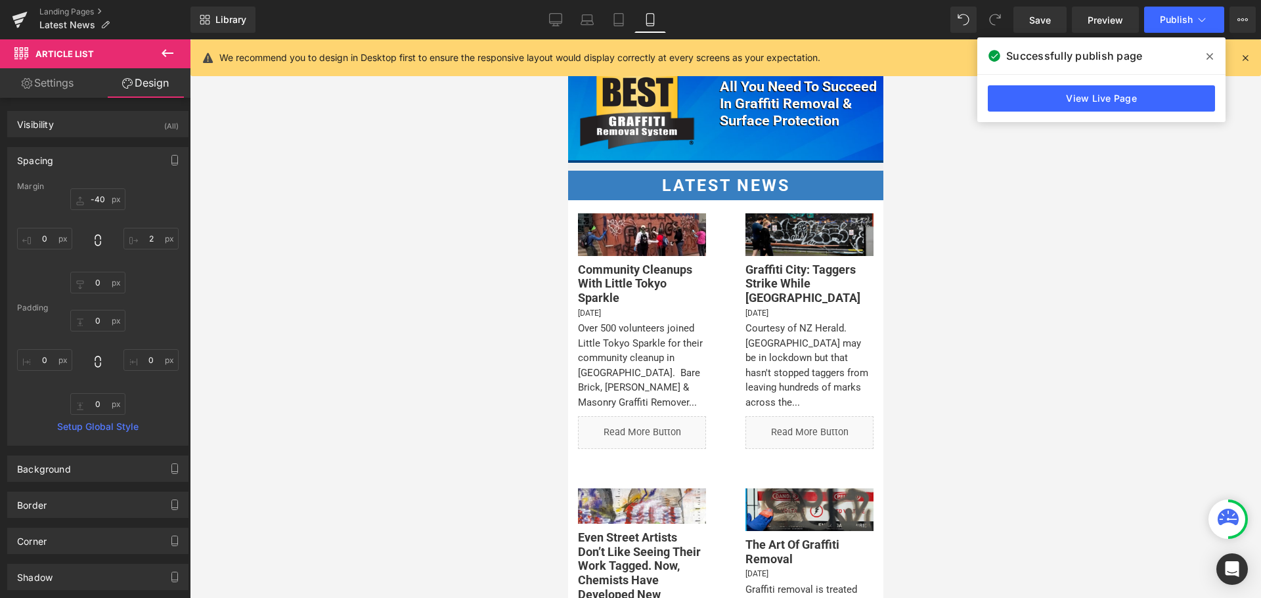
type input "-40"
type input "-25"
type input "0"
type input "-25"
type input "0"
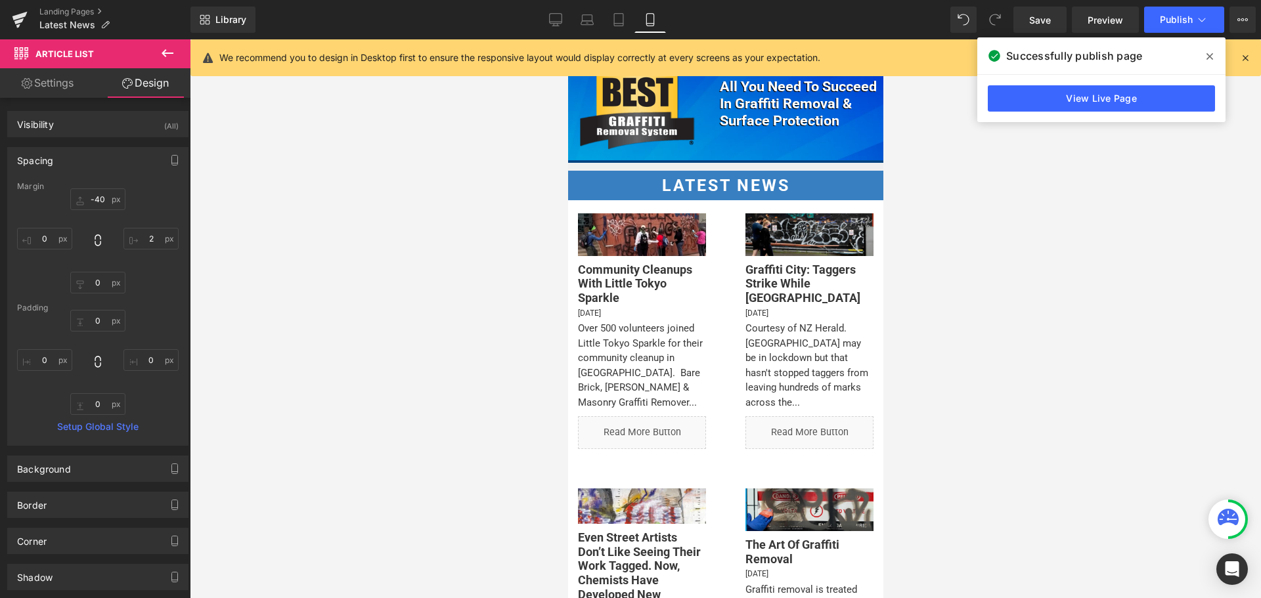
type input "0"
click at [1165, 21] on span "Publish" at bounding box center [1176, 19] width 33 height 11
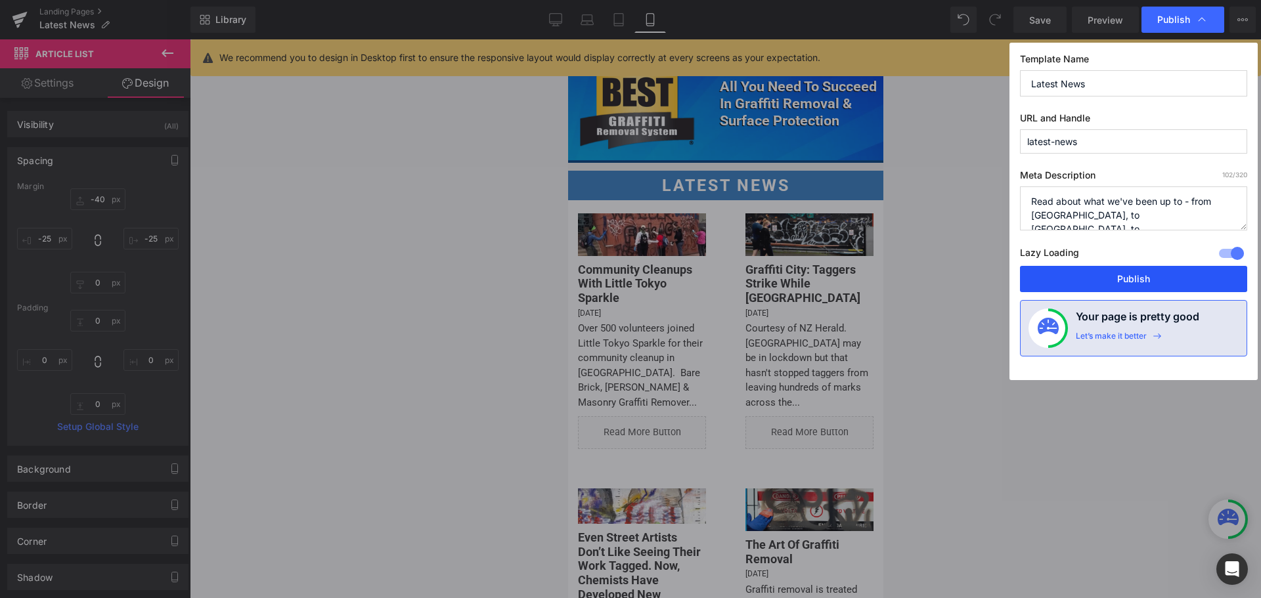
click at [1088, 277] on button "Publish" at bounding box center [1133, 279] width 227 height 26
